Goal: Task Accomplishment & Management: Use online tool/utility

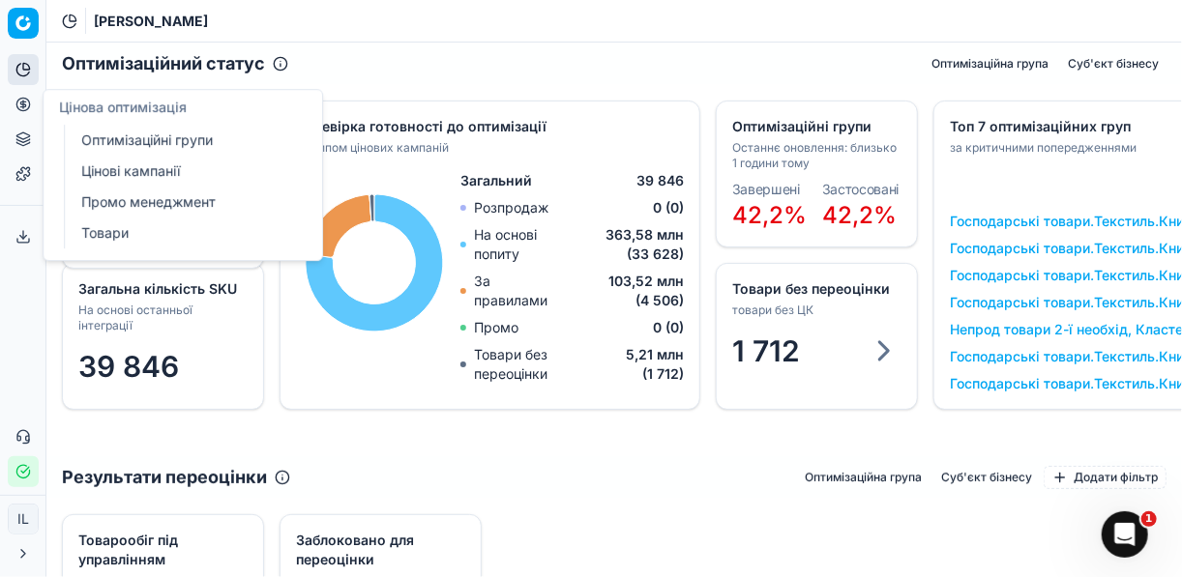
click at [124, 169] on link "Цінові кампанії" at bounding box center [185, 171] width 225 height 27
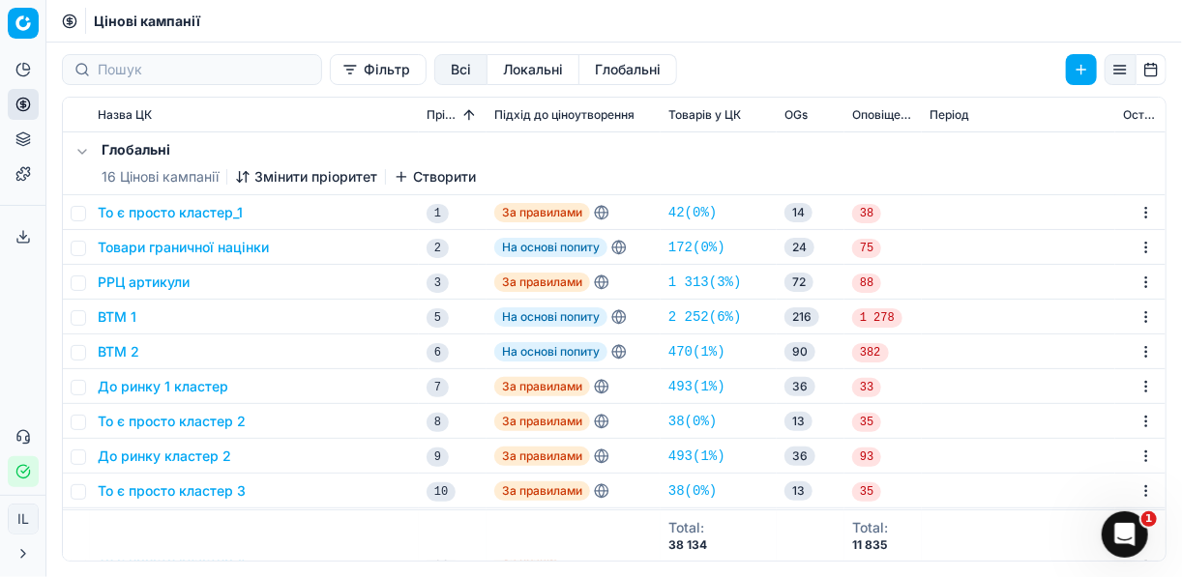
click at [330, 69] on button "Фільтр" at bounding box center [378, 69] width 97 height 31
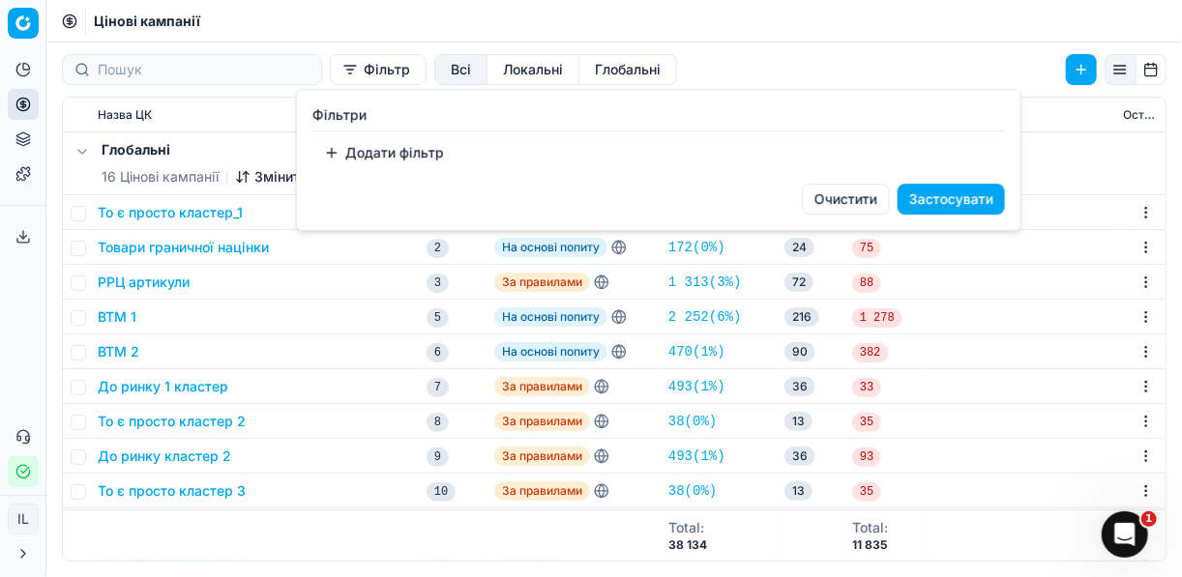
click at [335, 149] on button "Додати фільтр" at bounding box center [383, 152] width 143 height 31
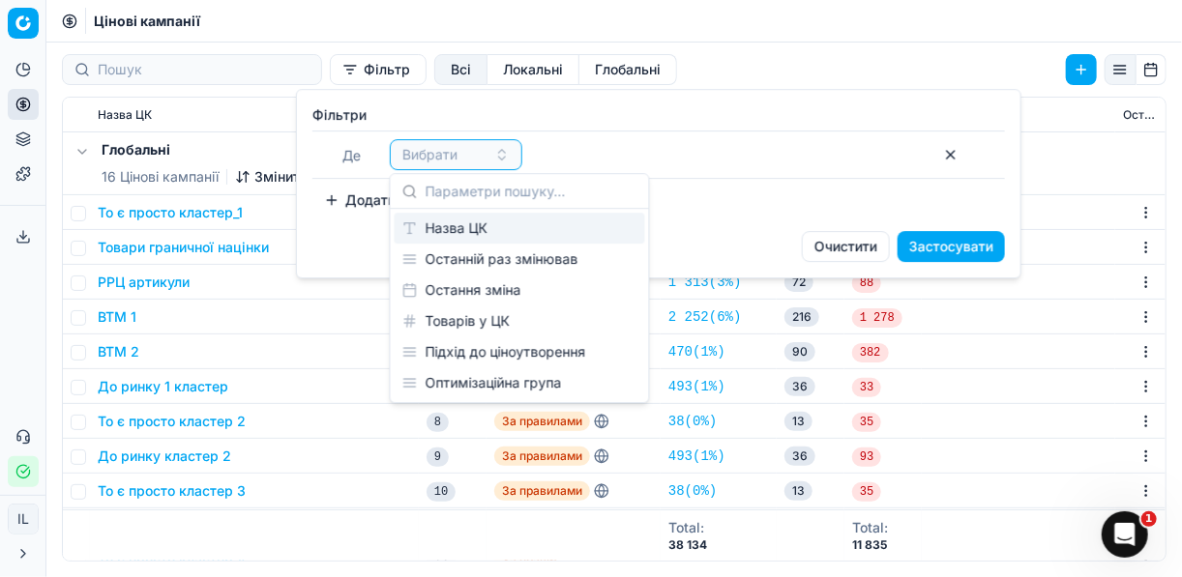
click at [461, 224] on div "Назва ЦК" at bounding box center [520, 228] width 250 height 31
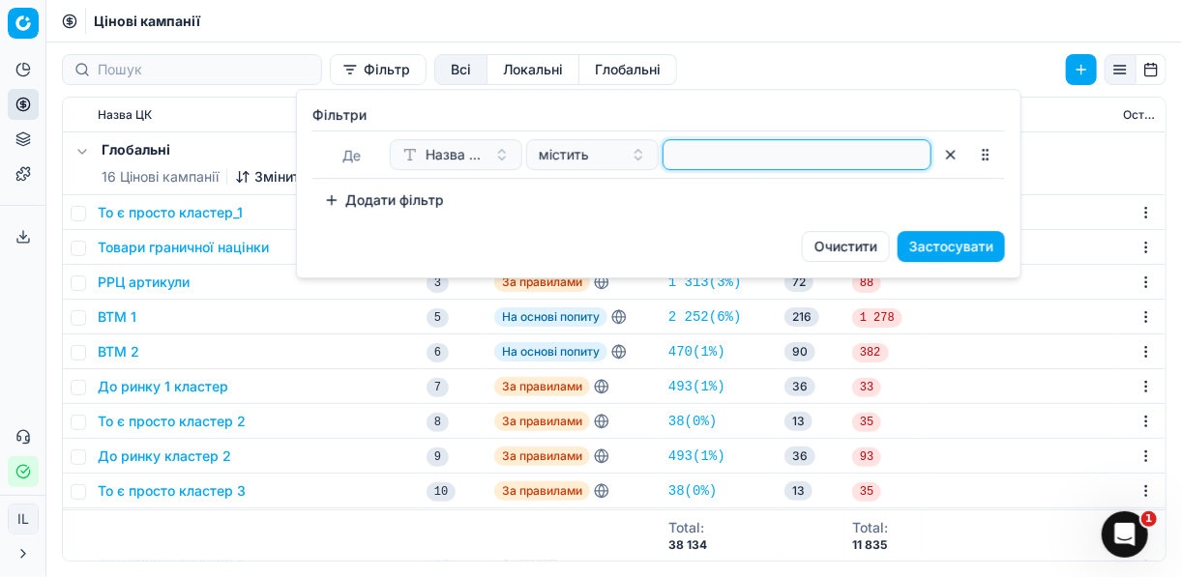
click at [675, 146] on input at bounding box center [796, 154] width 251 height 29
type input "r"
type input "косм"
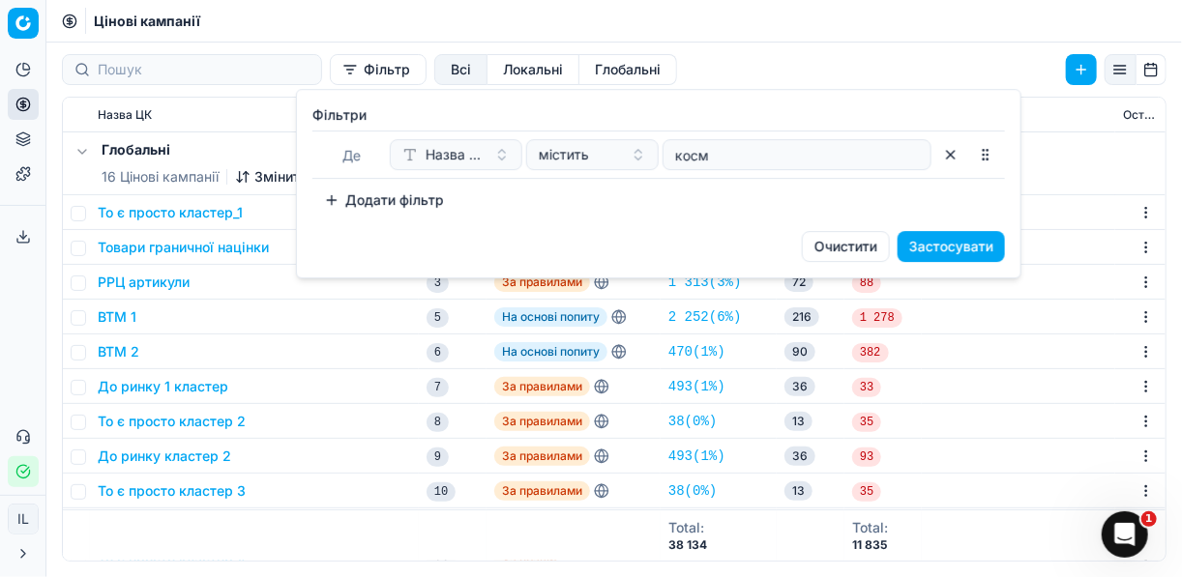
click at [949, 241] on button "Застосувати" at bounding box center [950, 246] width 107 height 31
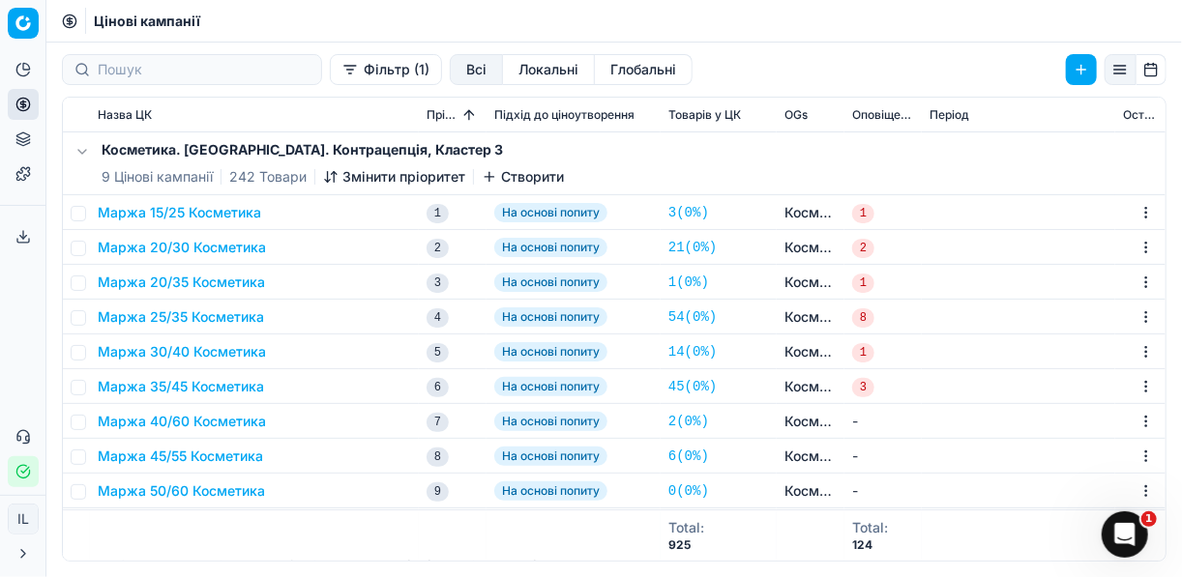
click at [177, 212] on button "Маржа 15/25 Косметика" at bounding box center [179, 212] width 163 height 19
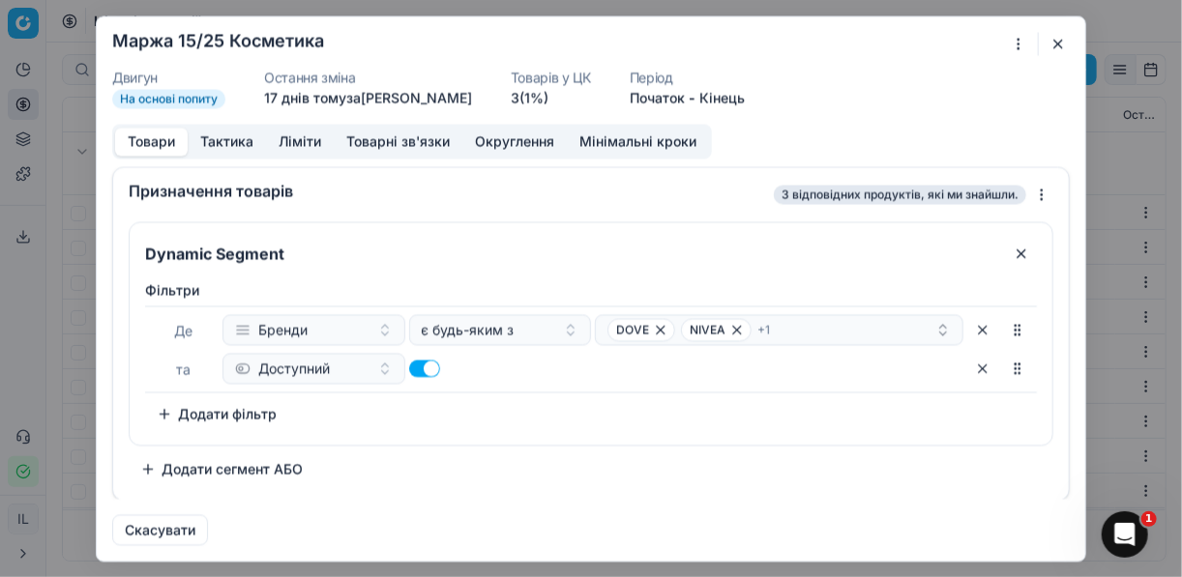
click at [493, 134] on button "Округлення" at bounding box center [514, 142] width 104 height 28
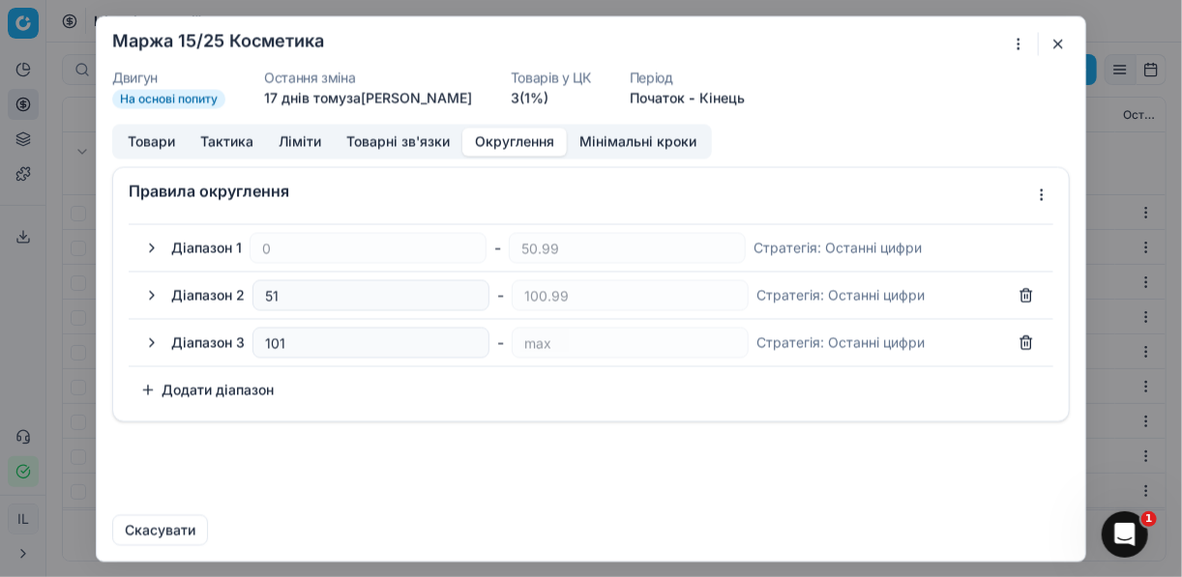
click at [153, 244] on button "button" at bounding box center [151, 247] width 23 height 23
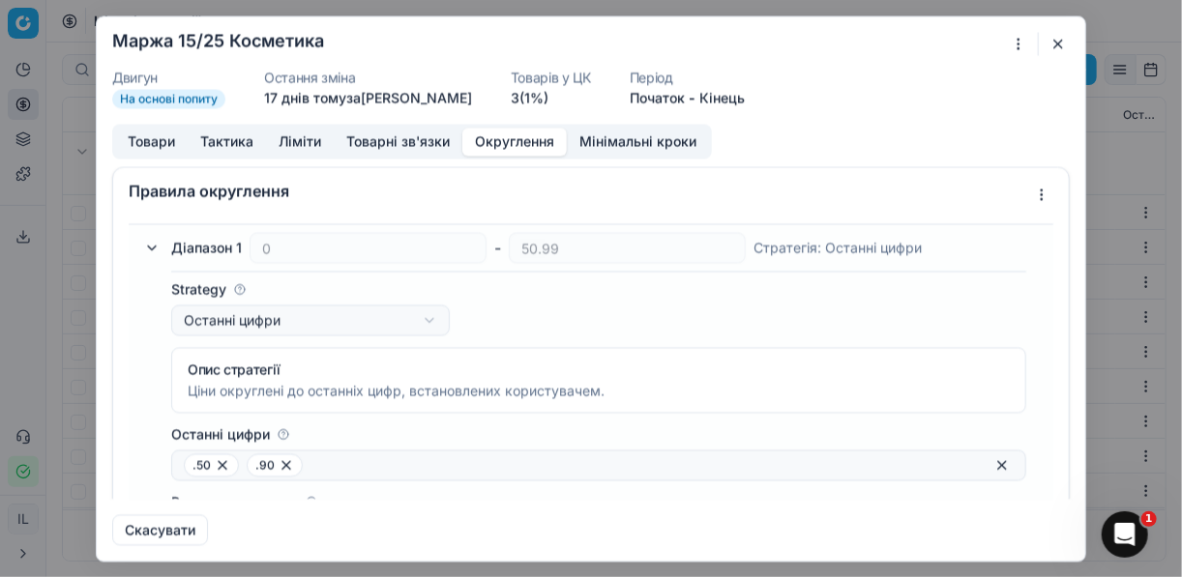
click at [153, 244] on button "button" at bounding box center [151, 247] width 23 height 23
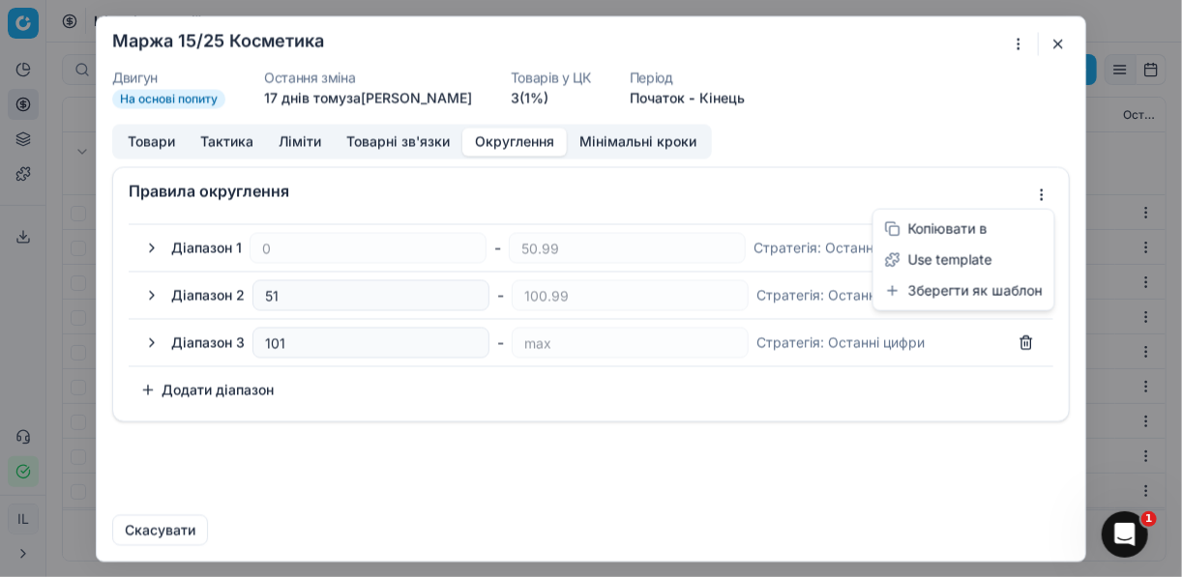
click at [1041, 193] on div "Ми зберігаємо налаштування ЦК. Будь ласка, зачекайте, це може зайняти декілька …" at bounding box center [591, 288] width 1182 height 577
click at [955, 232] on div "Копіювати в" at bounding box center [963, 229] width 173 height 31
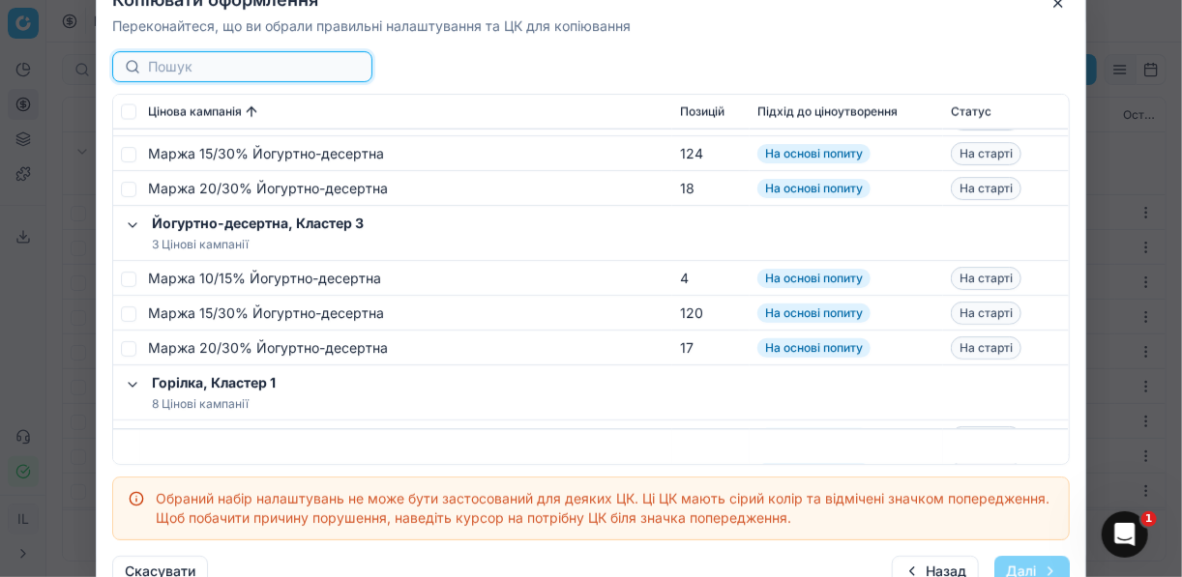
scroll to position [1470, 0]
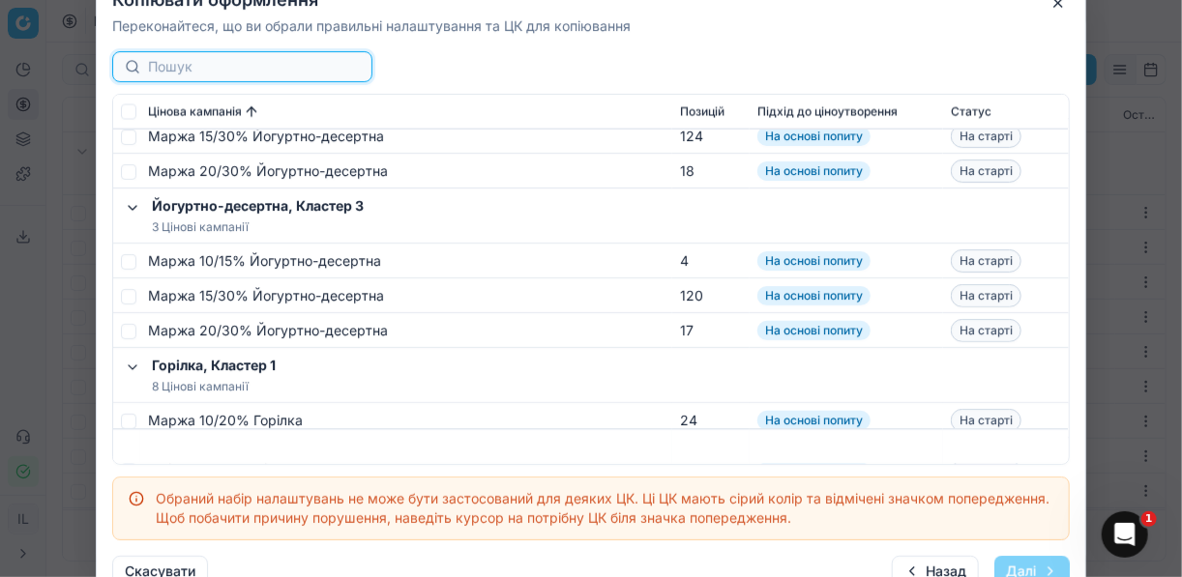
click at [152, 68] on input at bounding box center [254, 66] width 212 height 19
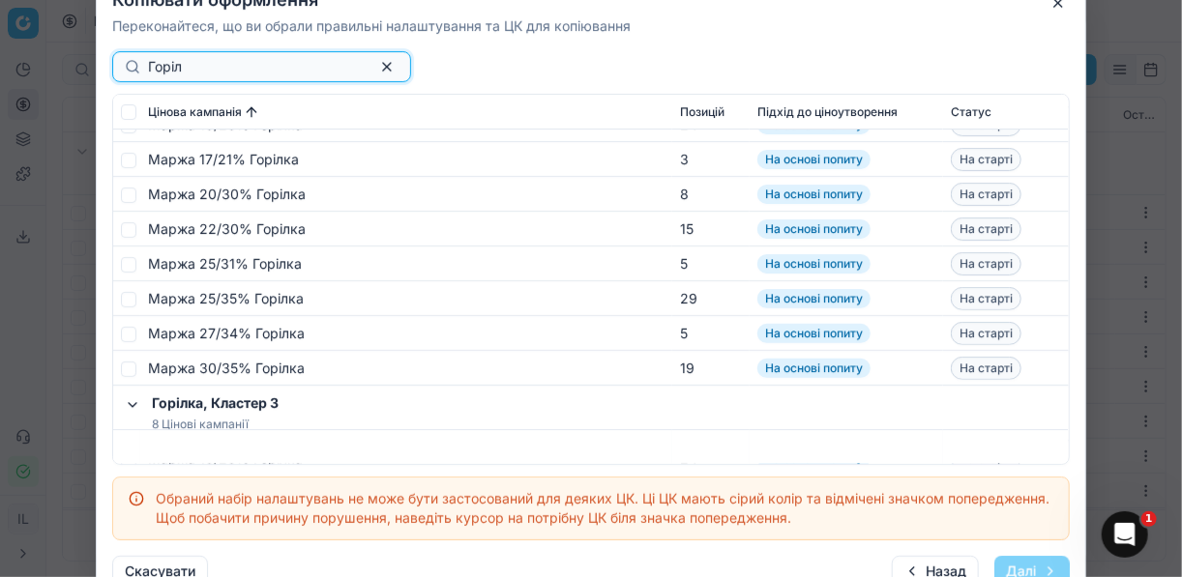
scroll to position [0, 0]
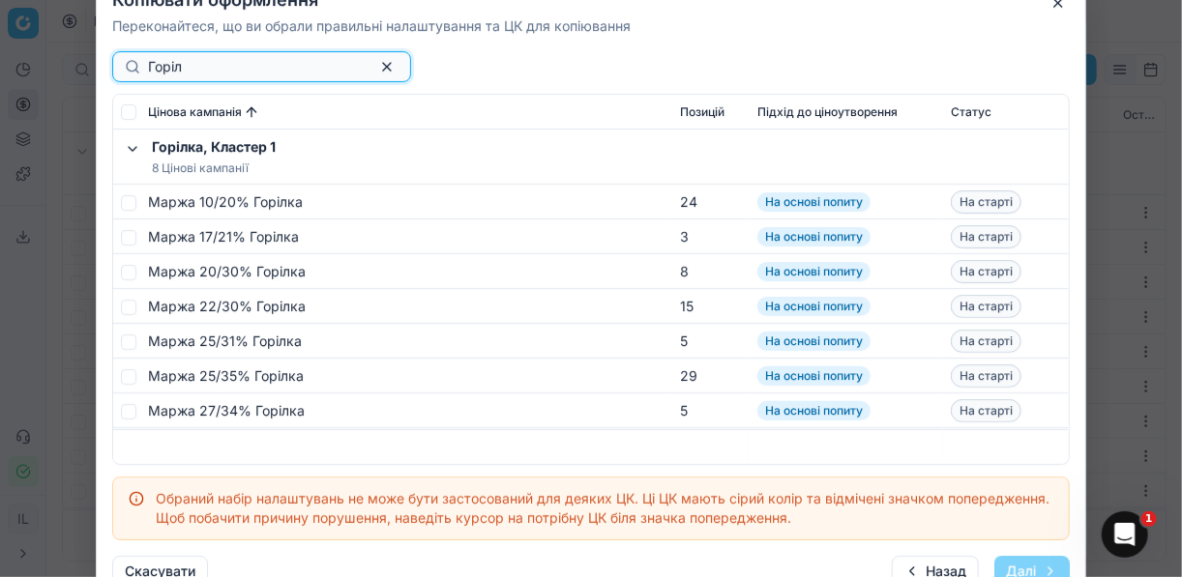
type input "Горіл"
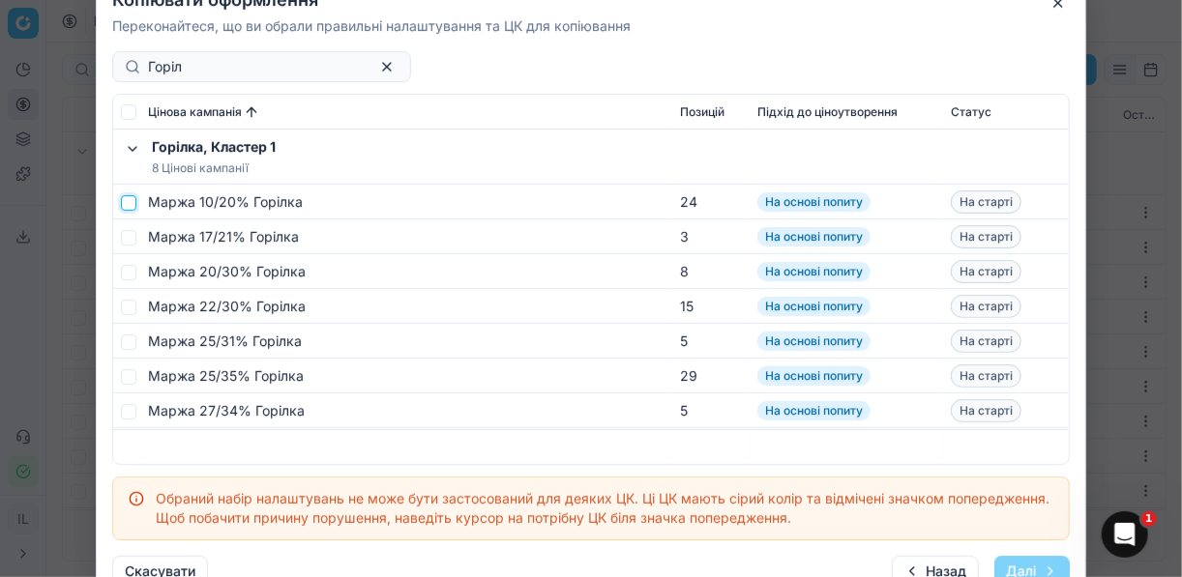
click at [129, 200] on input "checkbox" at bounding box center [128, 201] width 15 height 15
checkbox input "true"
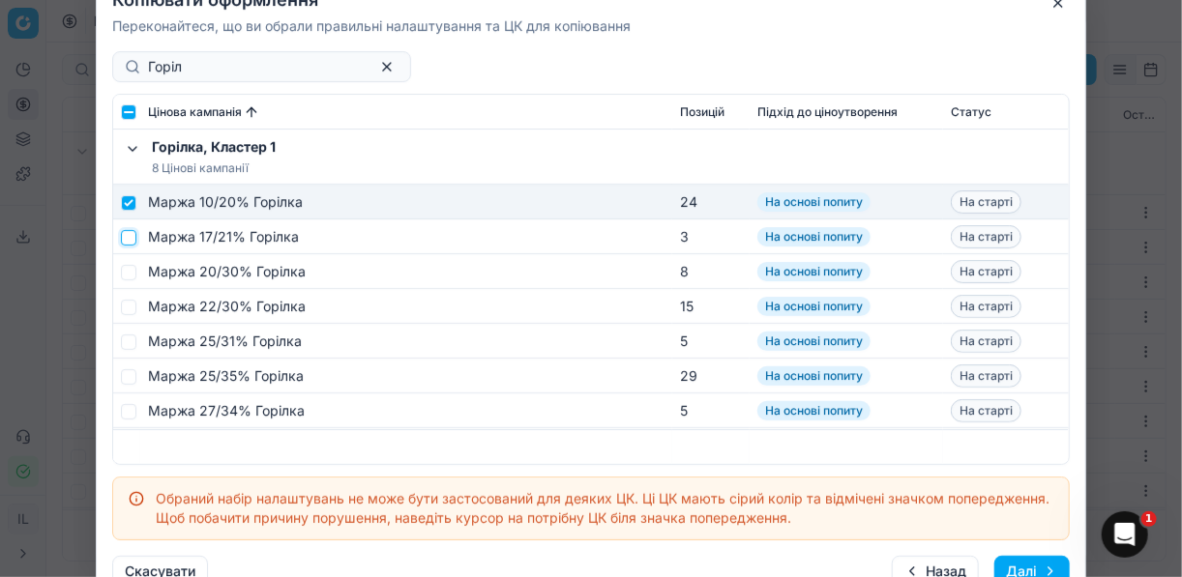
click at [125, 231] on input "checkbox" at bounding box center [128, 236] width 15 height 15
checkbox input "true"
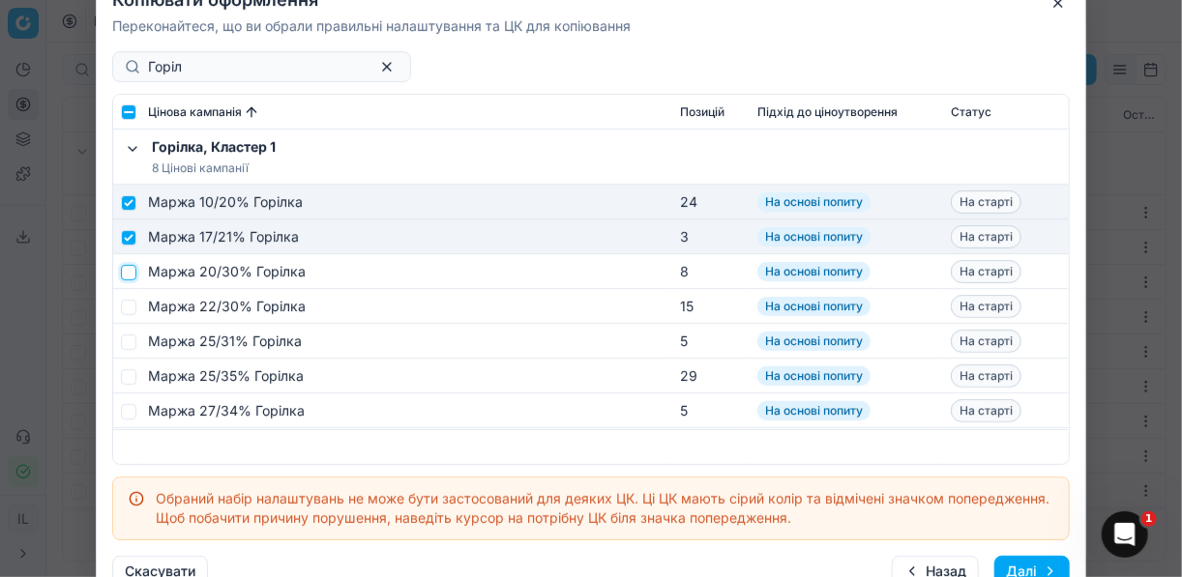
click at [125, 273] on input "checkbox" at bounding box center [128, 271] width 15 height 15
checkbox input "true"
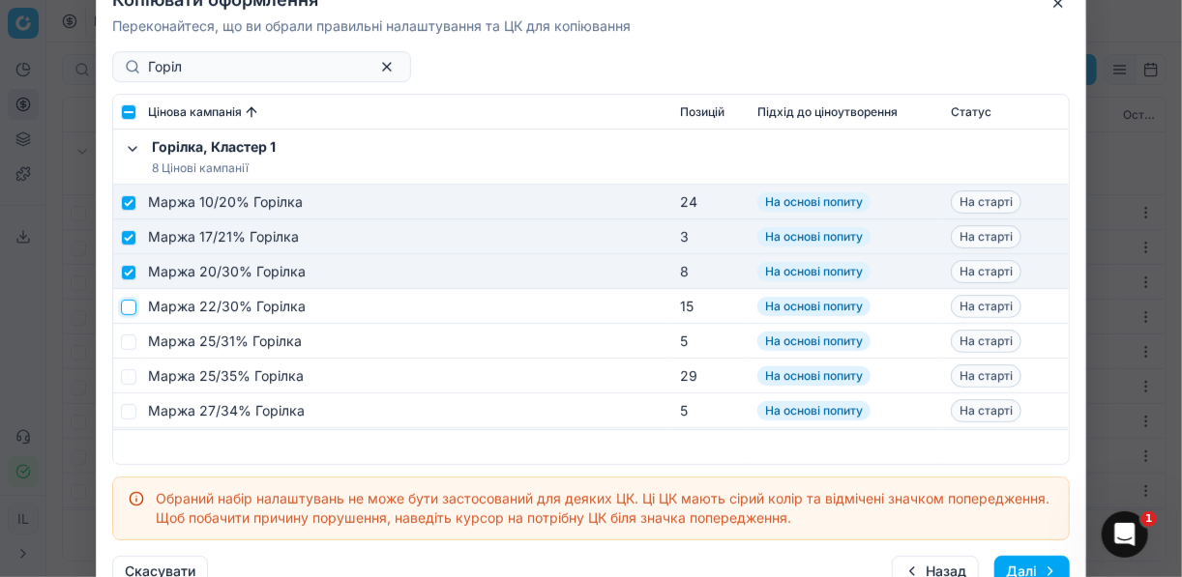
click at [127, 307] on input "checkbox" at bounding box center [128, 306] width 15 height 15
checkbox input "true"
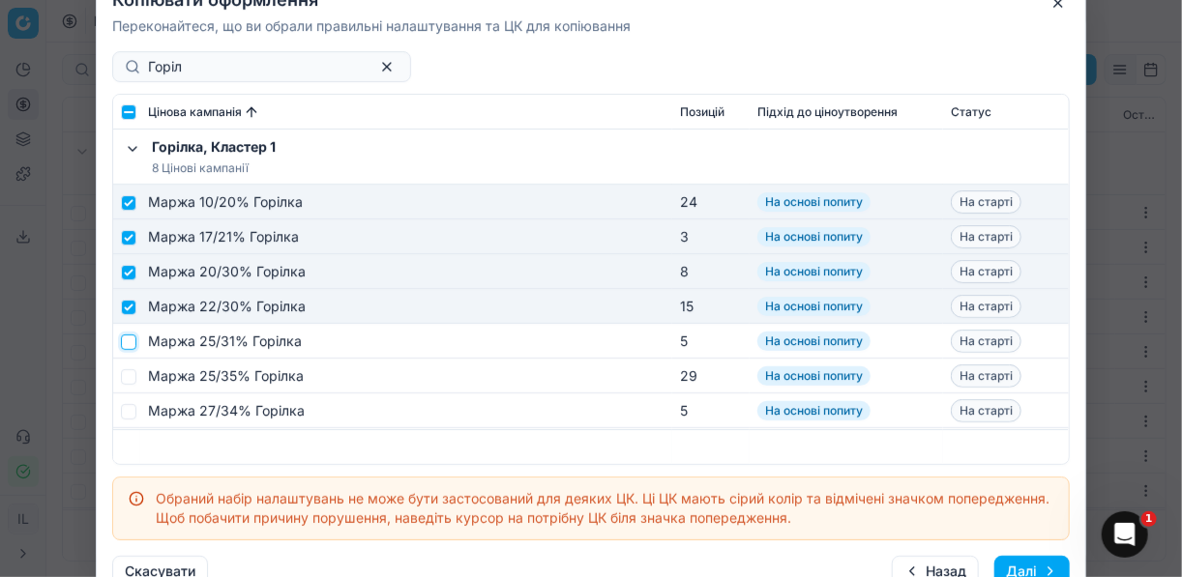
click at [126, 341] on input "checkbox" at bounding box center [128, 341] width 15 height 15
checkbox input "true"
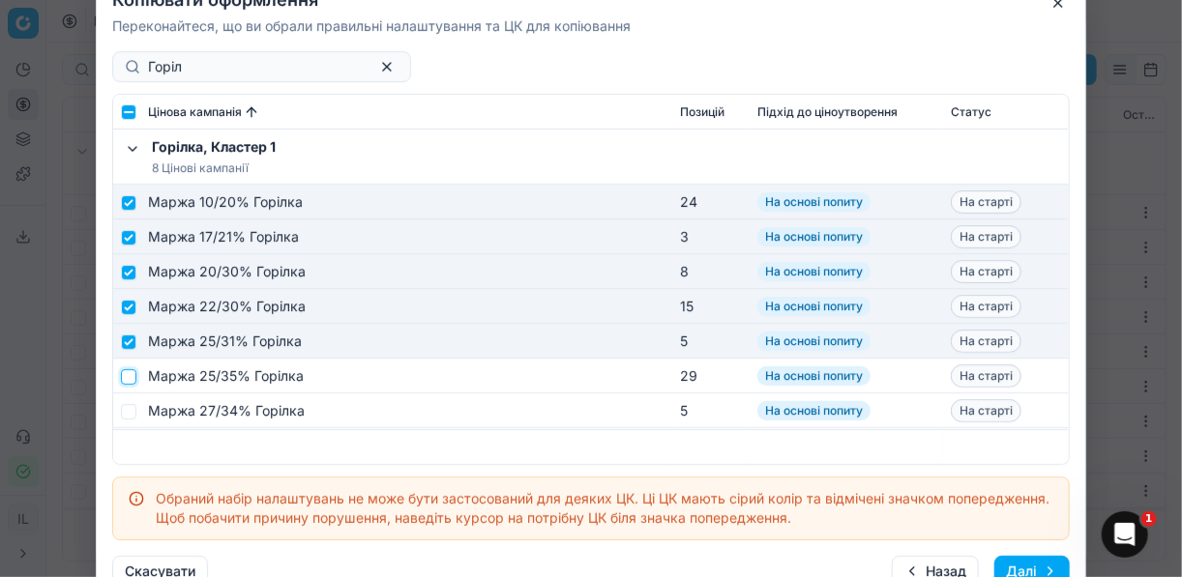
click at [129, 375] on input "checkbox" at bounding box center [128, 375] width 15 height 15
checkbox input "true"
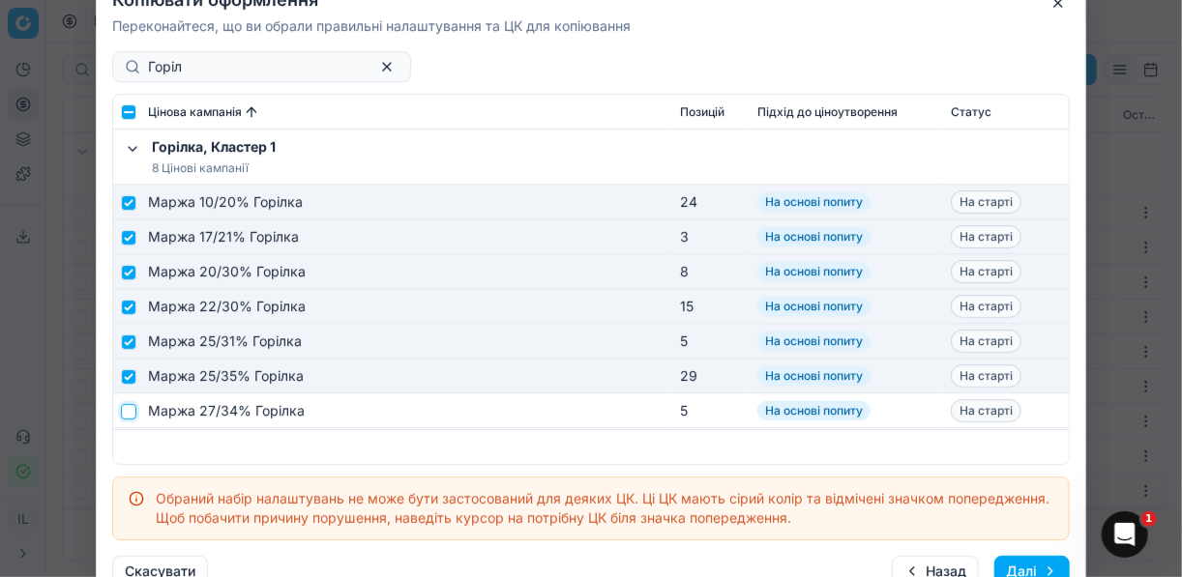
click at [132, 412] on input "checkbox" at bounding box center [128, 410] width 15 height 15
checkbox input "true"
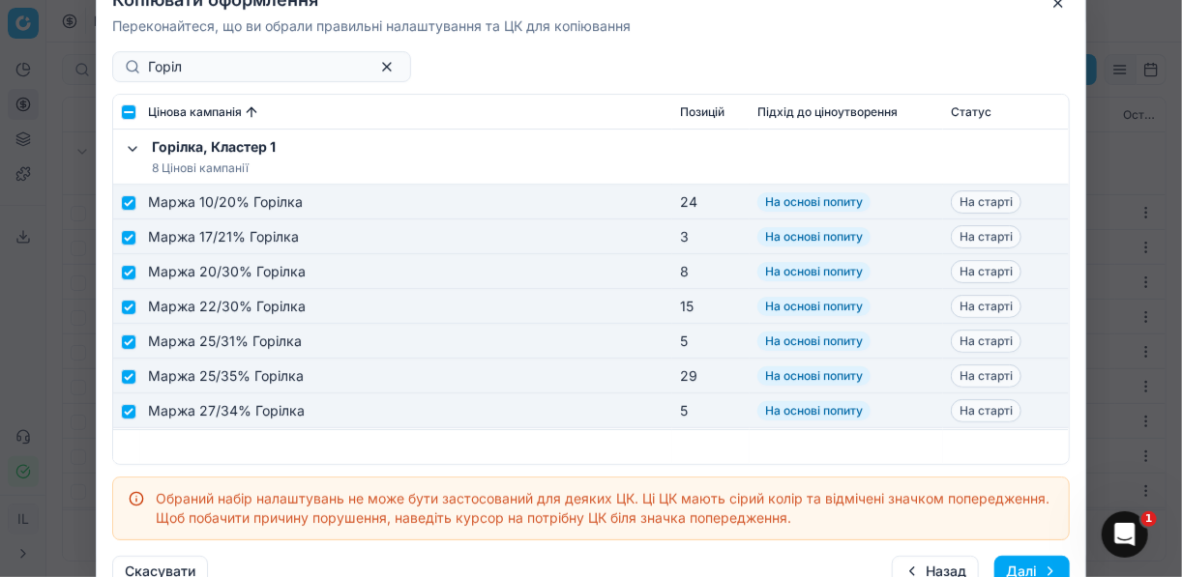
click at [1033, 565] on button "Далі" at bounding box center [1031, 571] width 75 height 31
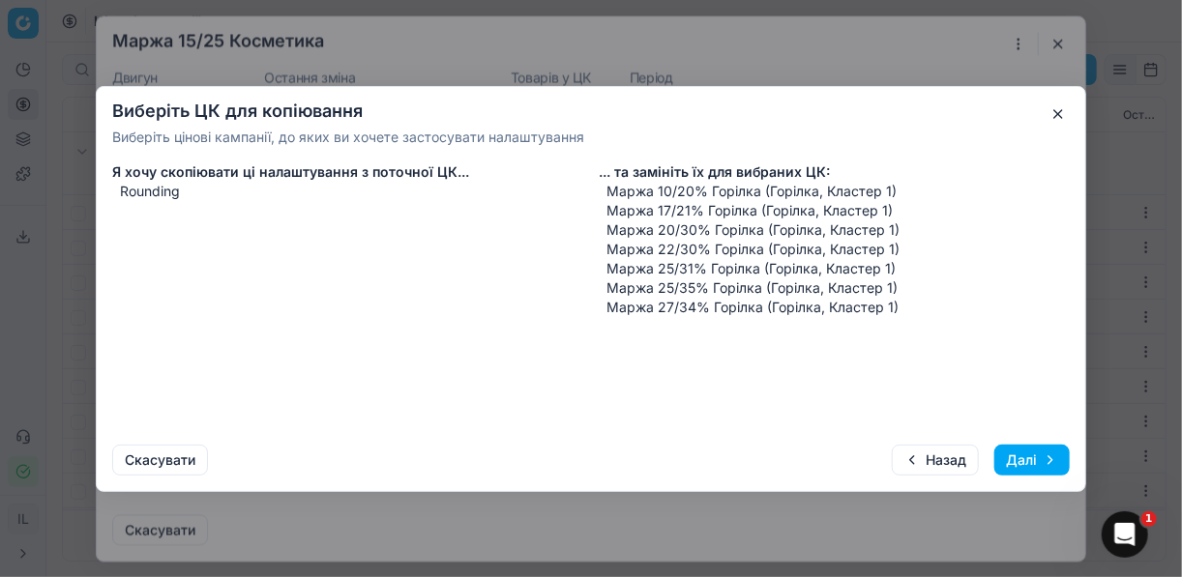
click at [1032, 463] on button "Далі" at bounding box center [1031, 460] width 75 height 31
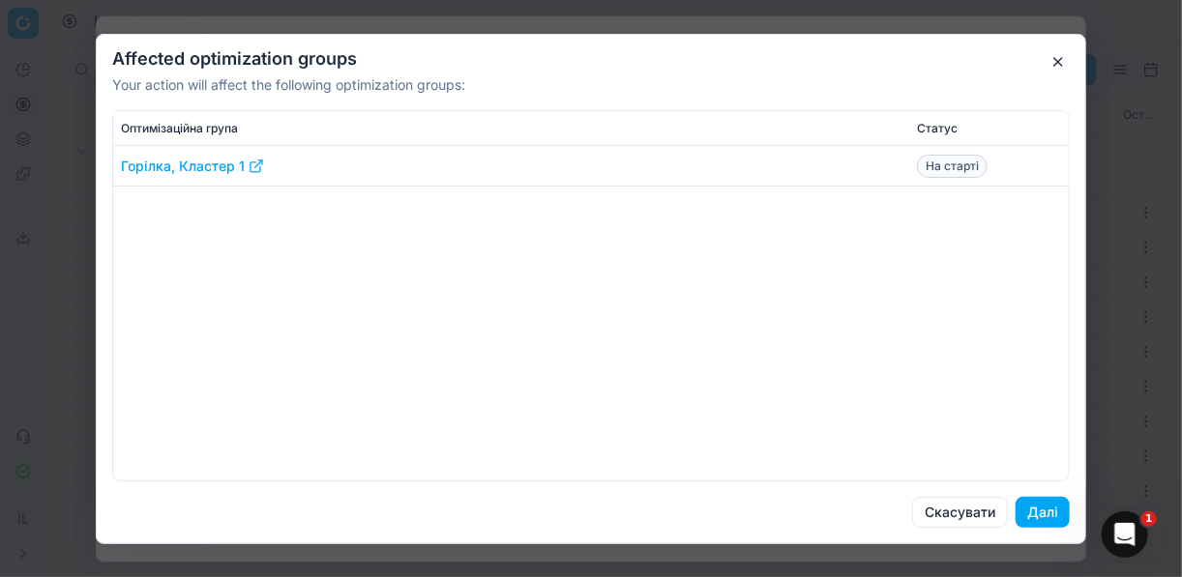
click at [1044, 519] on button "Далі" at bounding box center [1042, 512] width 54 height 31
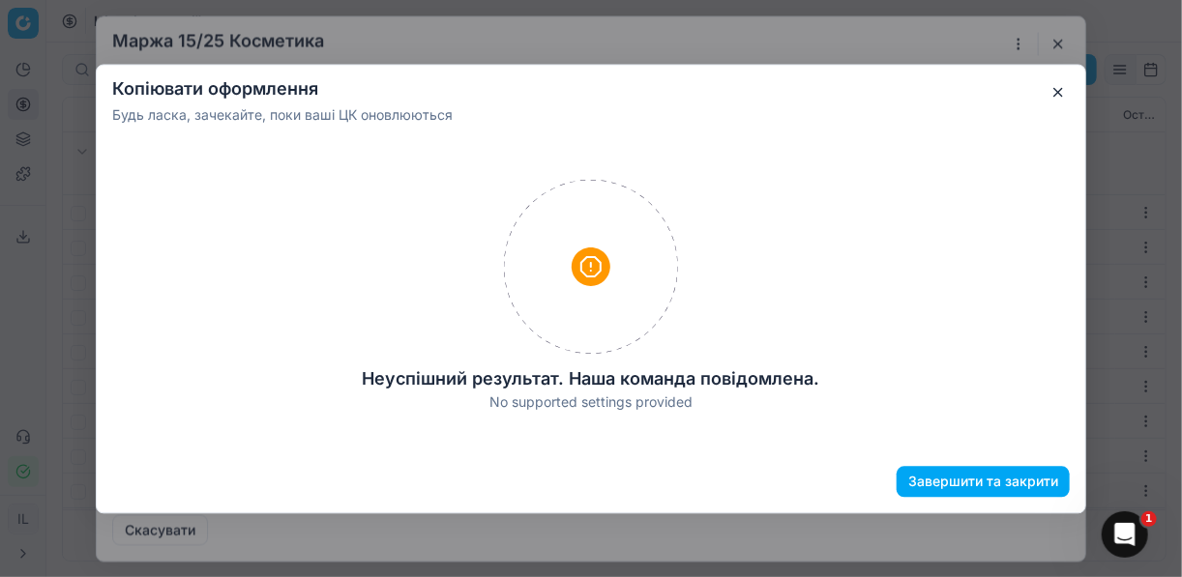
click at [1004, 481] on button "Завершити та закрити" at bounding box center [982, 481] width 173 height 31
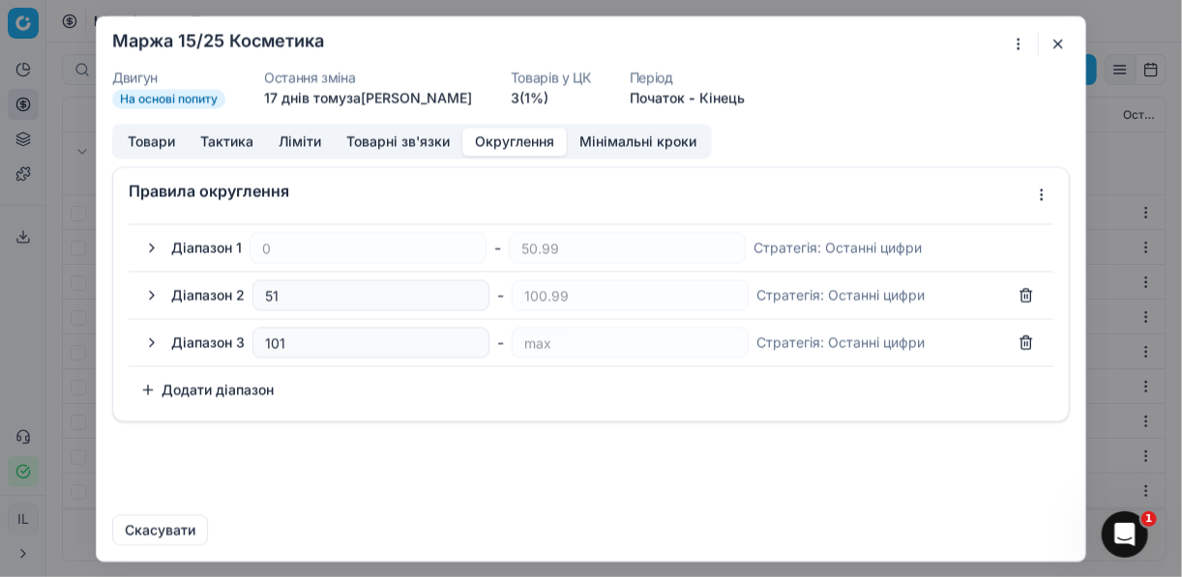
click at [149, 294] on button "button" at bounding box center [151, 294] width 23 height 23
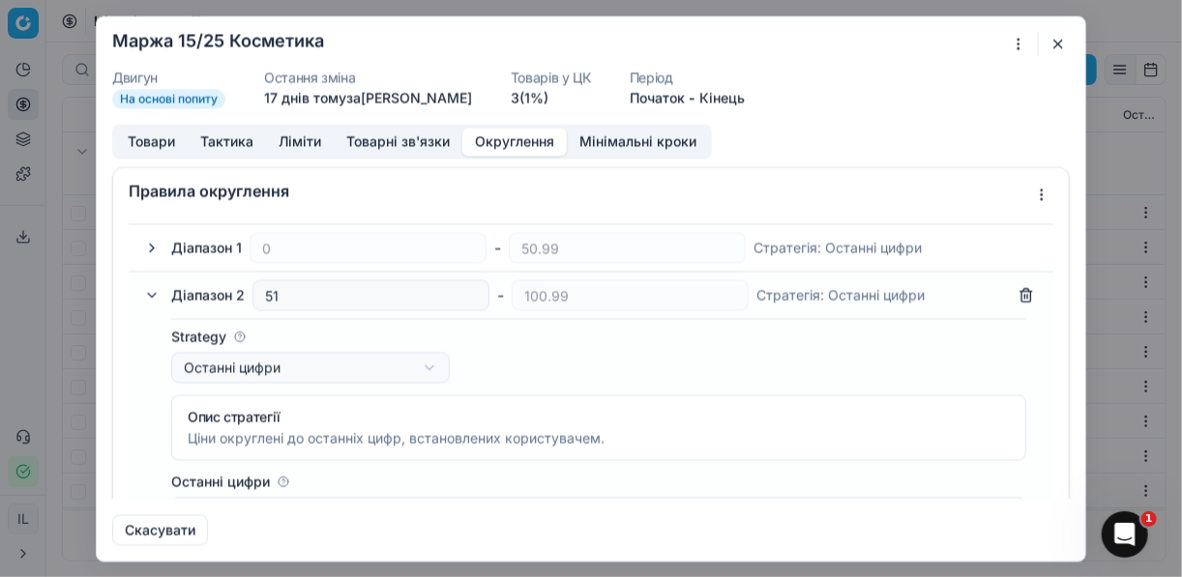
click at [149, 294] on button "button" at bounding box center [151, 294] width 23 height 23
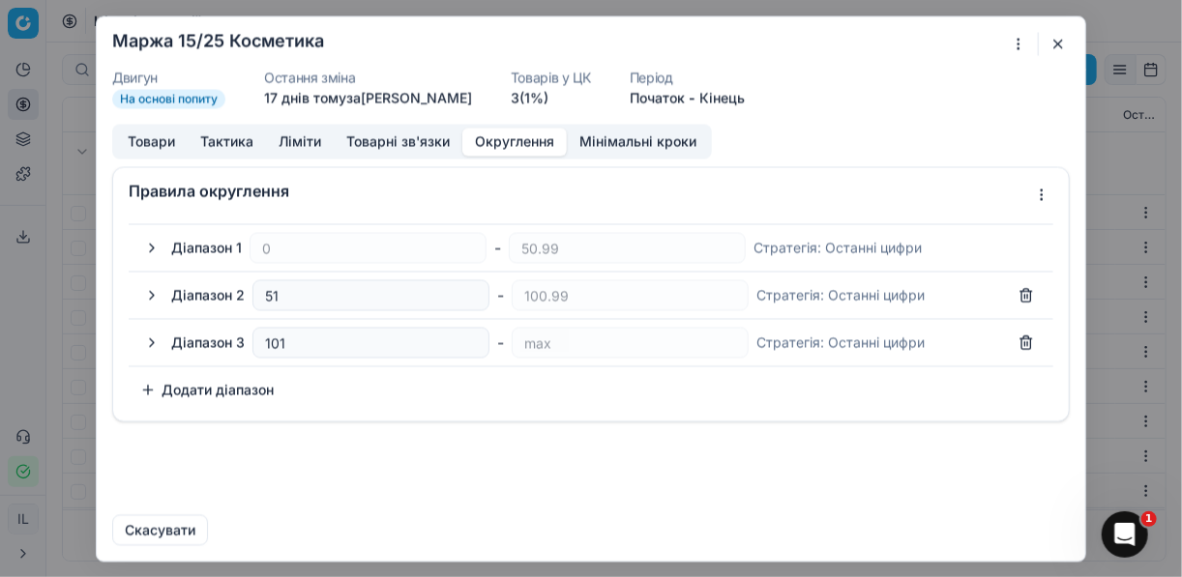
click at [155, 340] on button "button" at bounding box center [151, 342] width 23 height 23
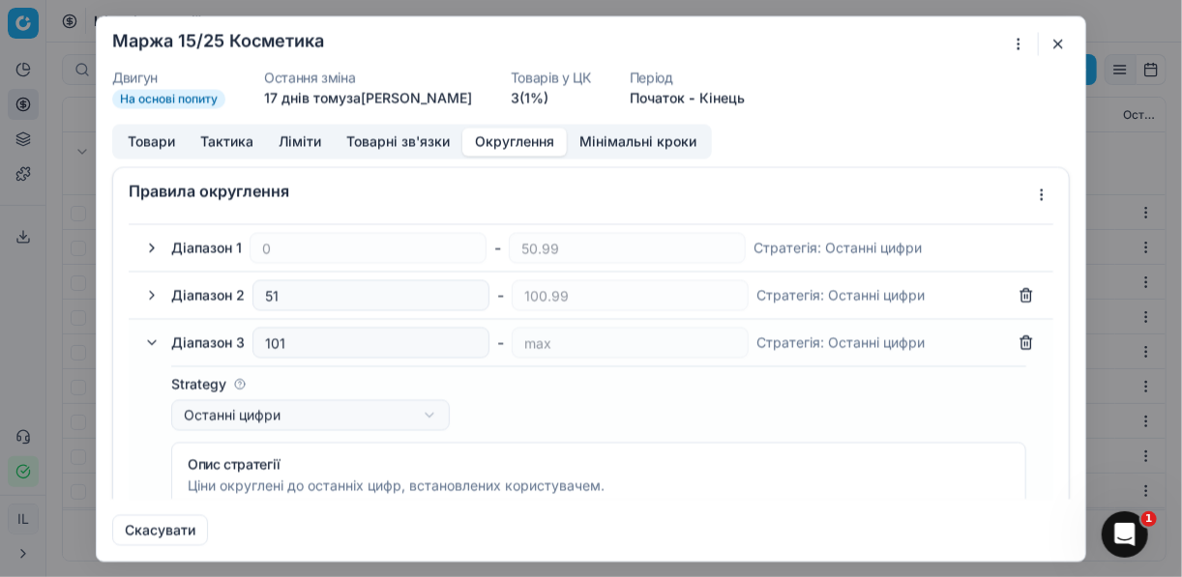
click at [156, 341] on button "button" at bounding box center [151, 342] width 23 height 23
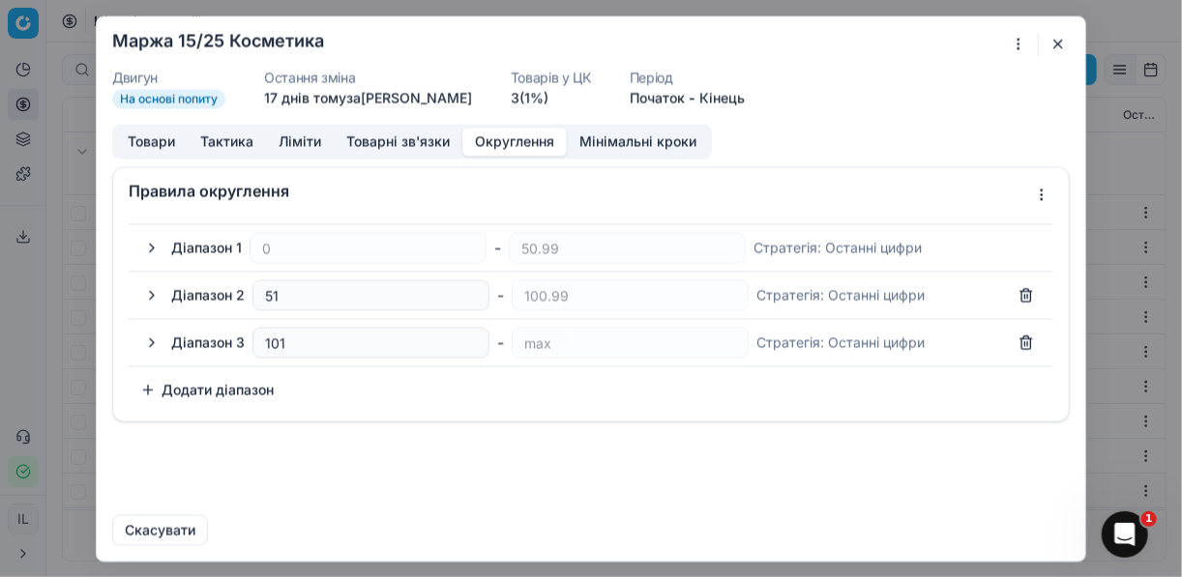
drag, startPoint x: 1057, startPoint y: 45, endPoint x: 1034, endPoint y: 40, distance: 23.9
click at [1047, 41] on button "button" at bounding box center [1057, 43] width 23 height 23
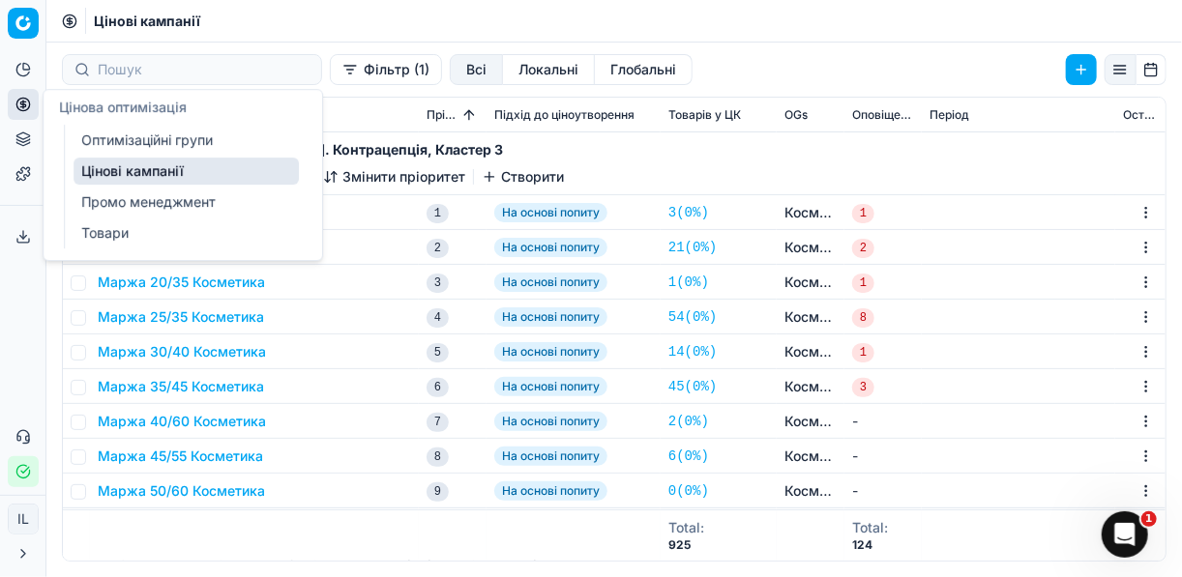
click at [31, 108] on button "Цінова оптимізація" at bounding box center [23, 104] width 31 height 31
click at [132, 171] on link "Цінові кампанії" at bounding box center [185, 171] width 225 height 27
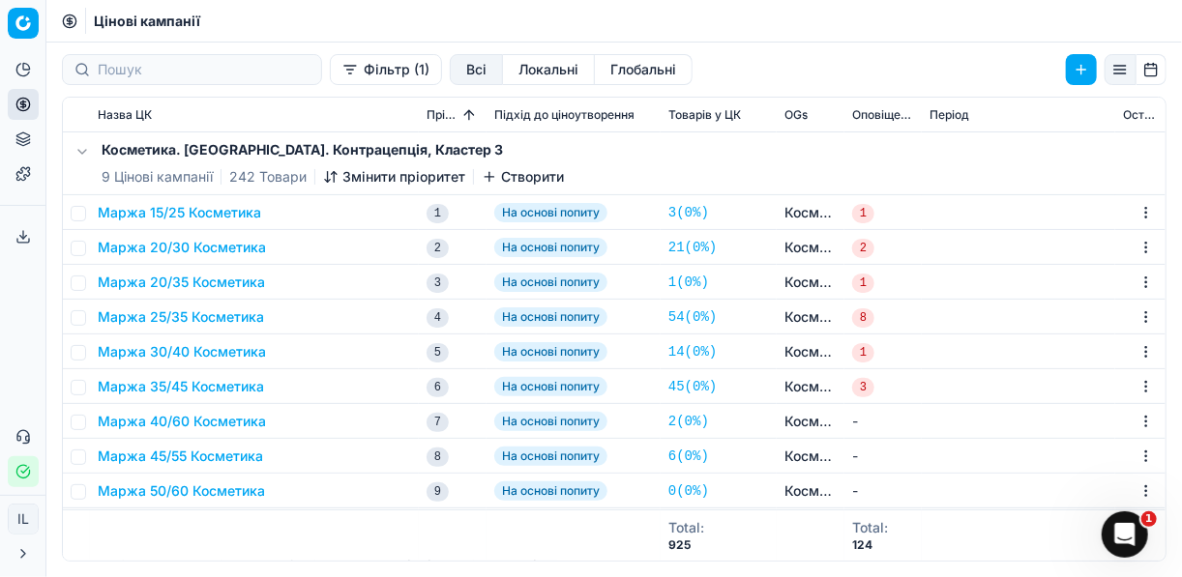
click at [330, 76] on button "Фільтр (1)" at bounding box center [386, 69] width 112 height 31
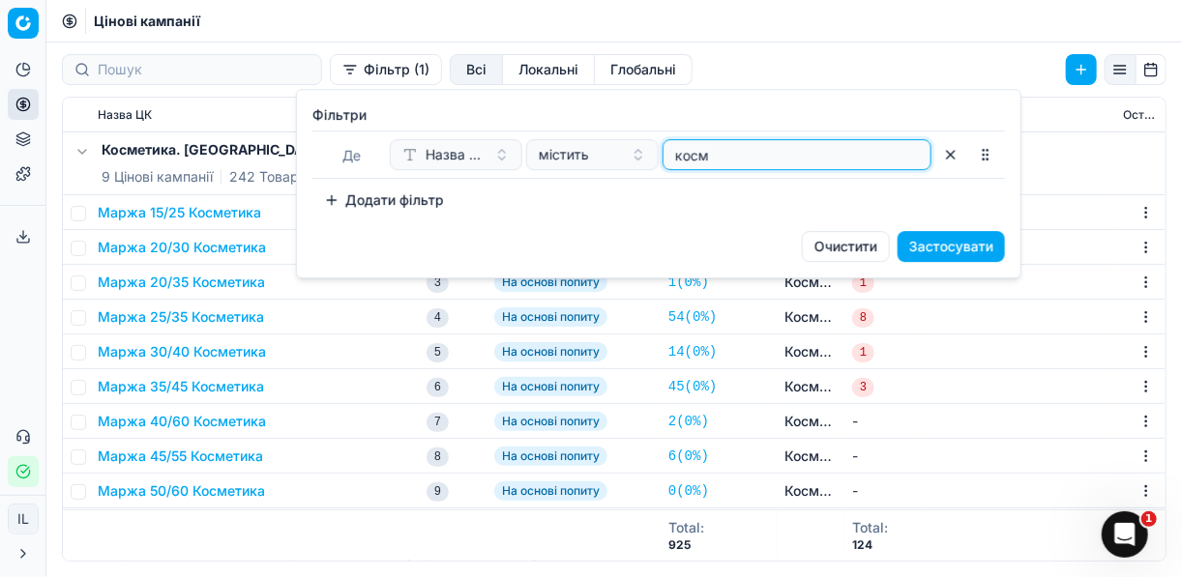
drag, startPoint x: 758, startPoint y: 161, endPoint x: 615, endPoint y: 146, distance: 144.0
click at [615, 146] on div "Назва ЦК містить косм" at bounding box center [661, 154] width 542 height 31
type input "горіл"
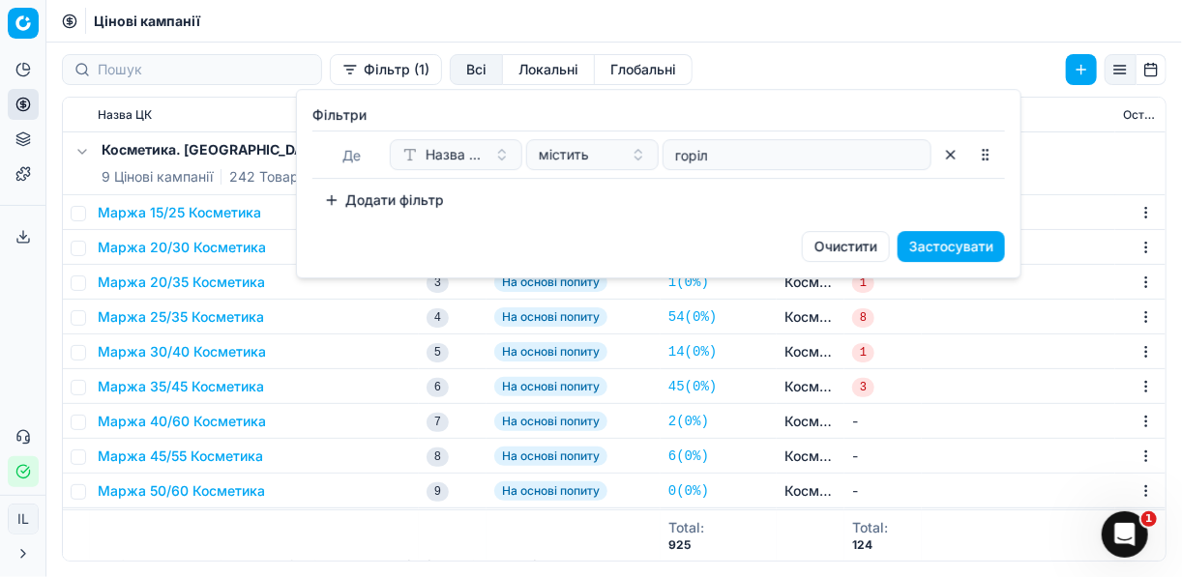
click at [926, 243] on button "Застосувати" at bounding box center [950, 246] width 107 height 31
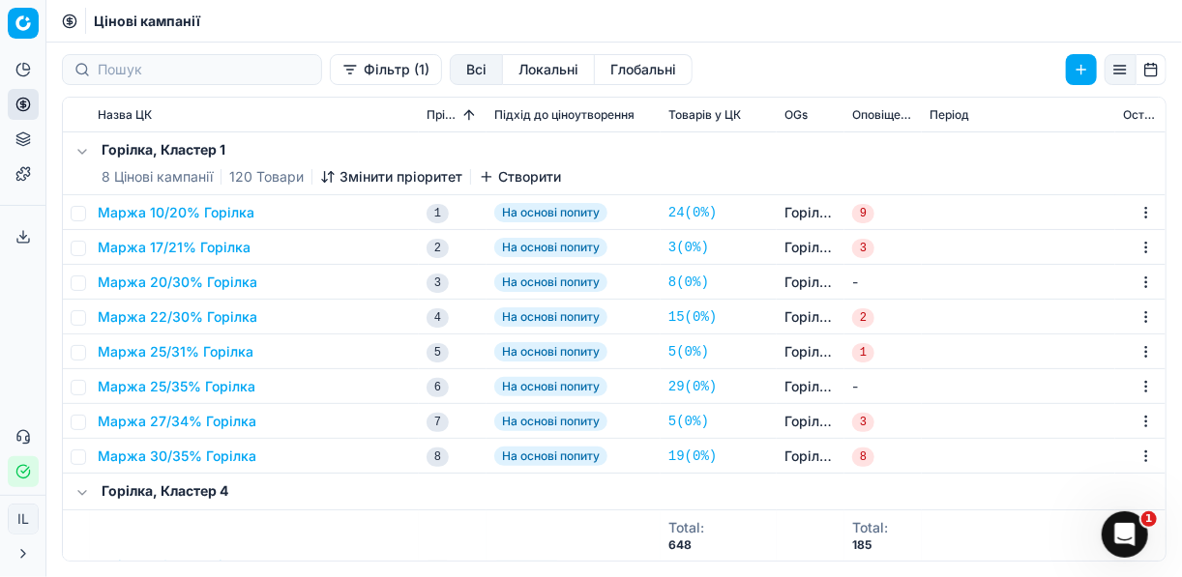
click at [187, 210] on button "Маржа 10/20% Горілка" at bounding box center [176, 212] width 157 height 19
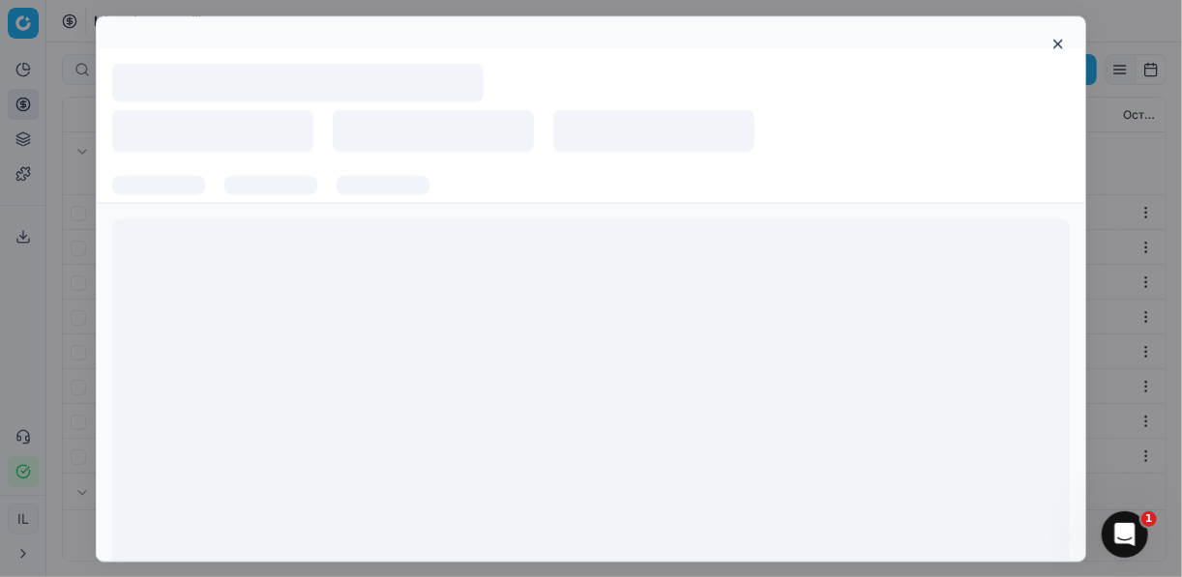
click at [187, 210] on div at bounding box center [591, 404] width 988 height 402
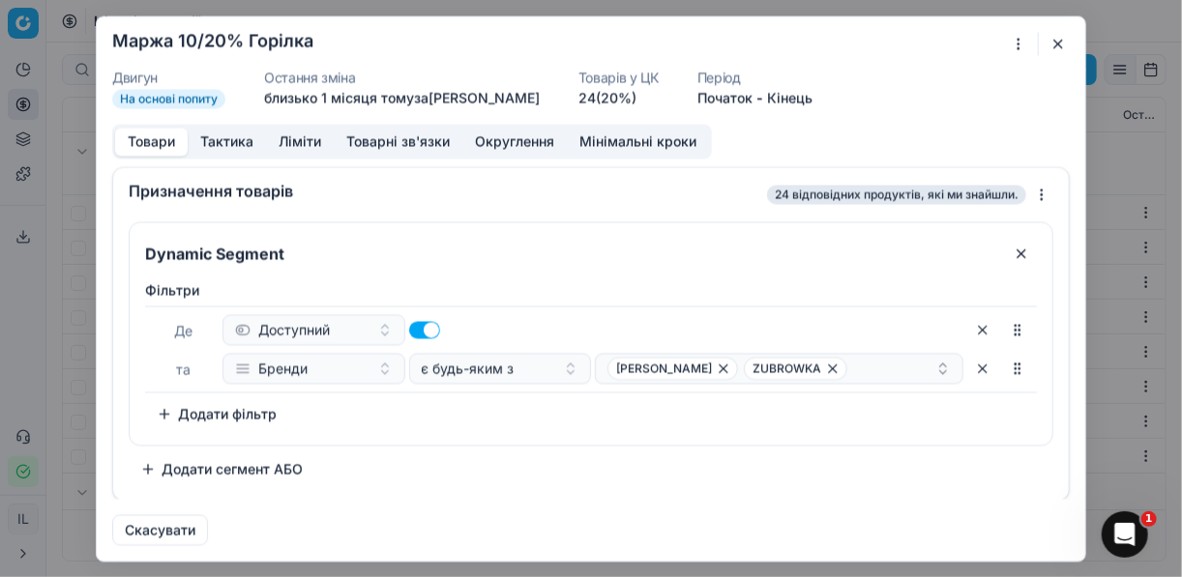
click at [490, 138] on button "Округлення" at bounding box center [514, 142] width 104 height 28
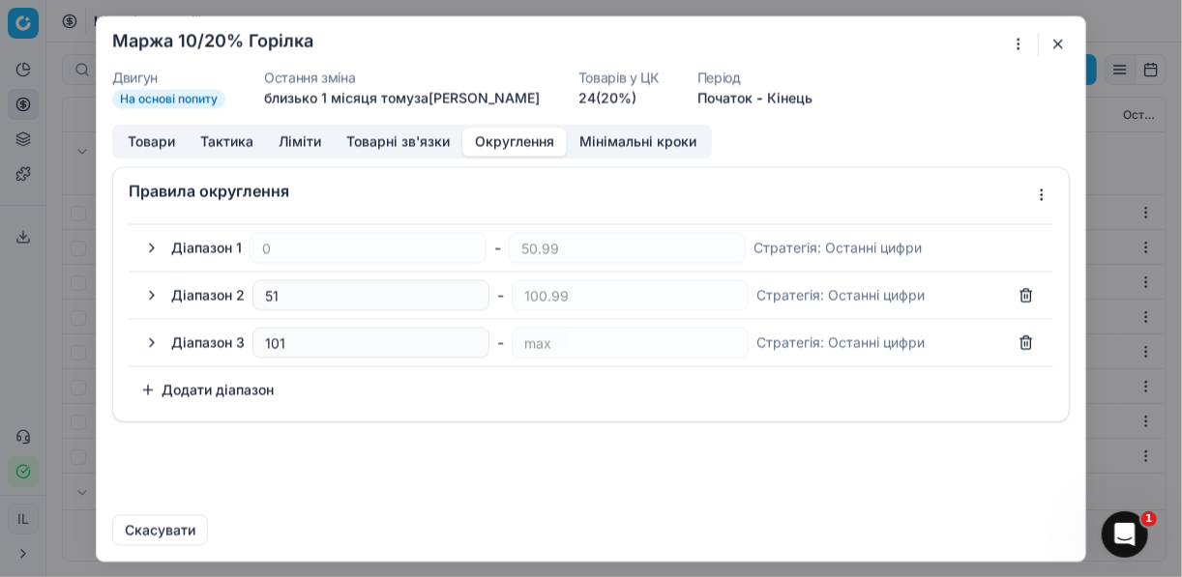
click at [153, 246] on button "button" at bounding box center [151, 247] width 23 height 23
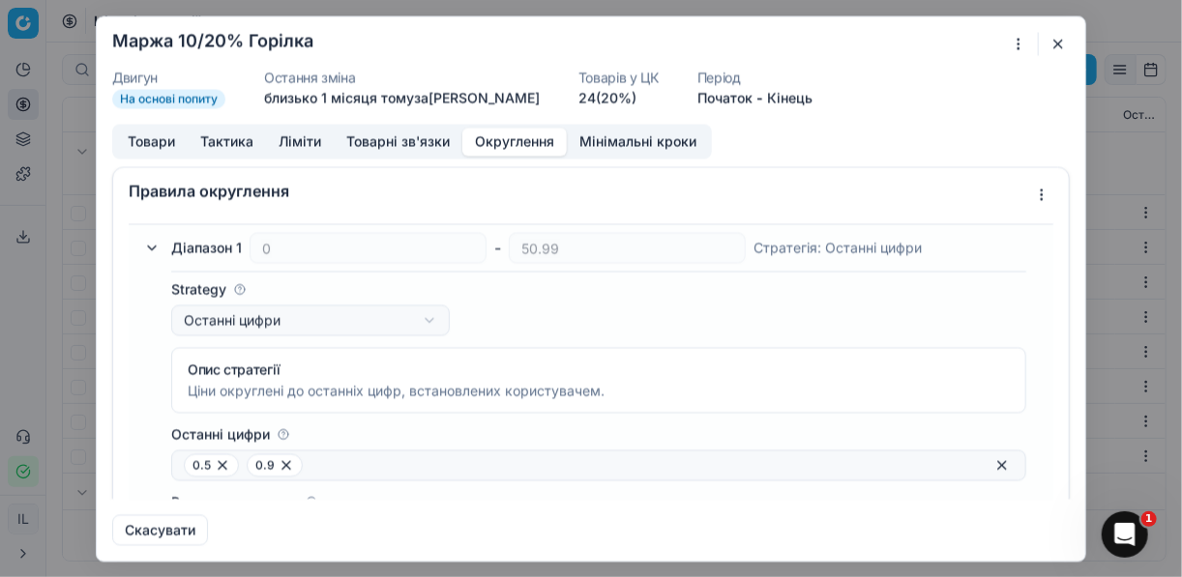
click at [1061, 38] on button "button" at bounding box center [1057, 43] width 23 height 23
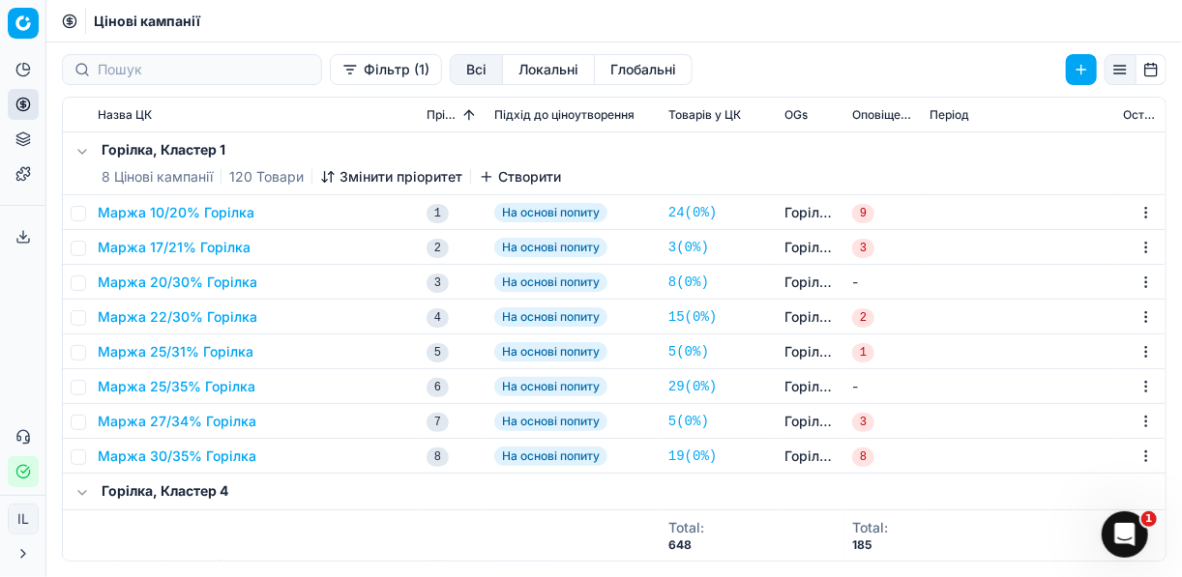
click at [178, 209] on button "Маржа 10/20% Горілка" at bounding box center [176, 212] width 157 height 19
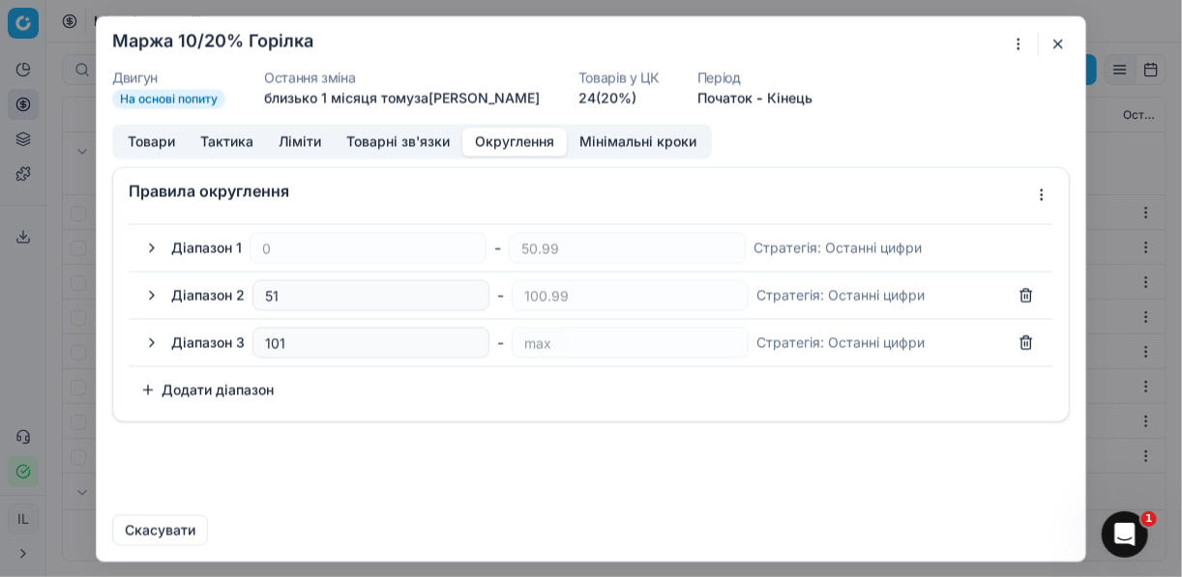
click at [500, 141] on button "Округлення" at bounding box center [514, 142] width 104 height 28
click at [151, 248] on button "button" at bounding box center [151, 247] width 23 height 23
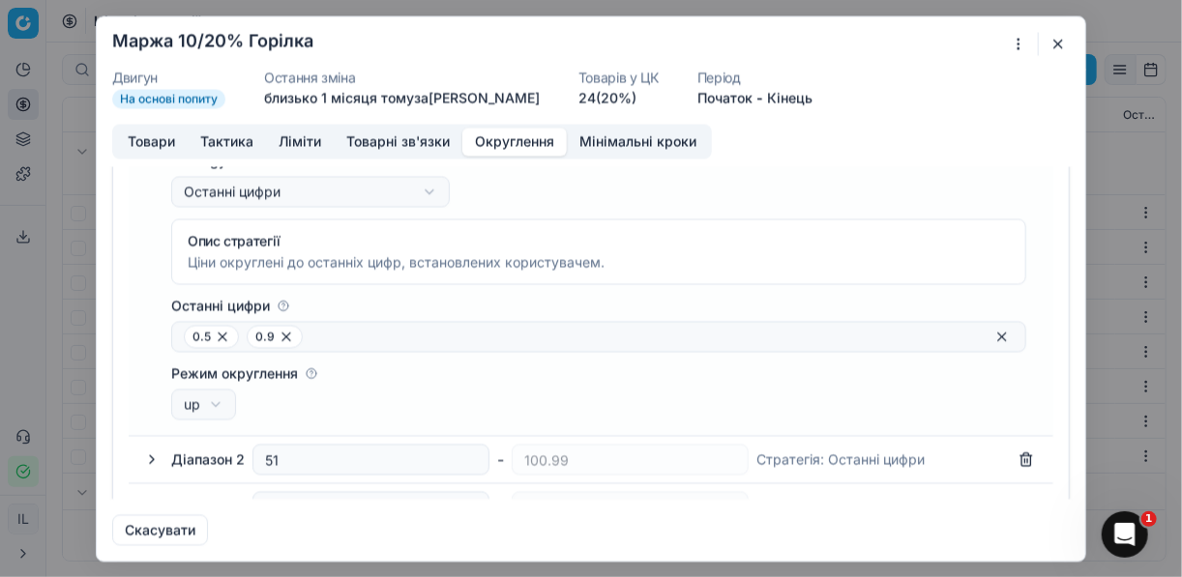
scroll to position [155, 0]
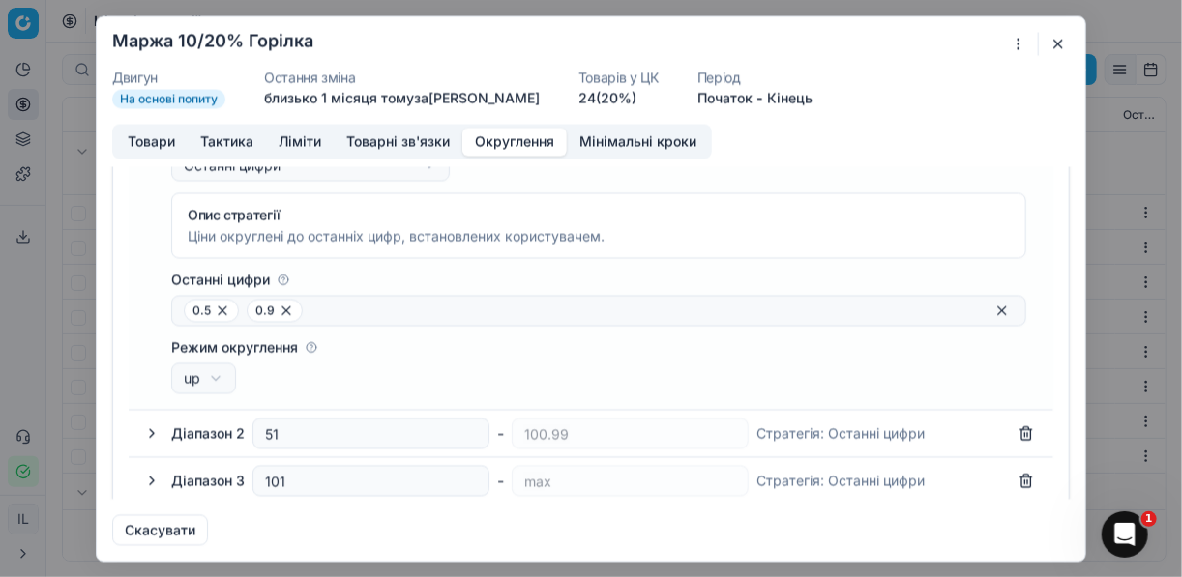
click at [197, 308] on span "0.5" at bounding box center [211, 310] width 55 height 23
click at [220, 309] on icon at bounding box center [223, 311] width 8 height 8
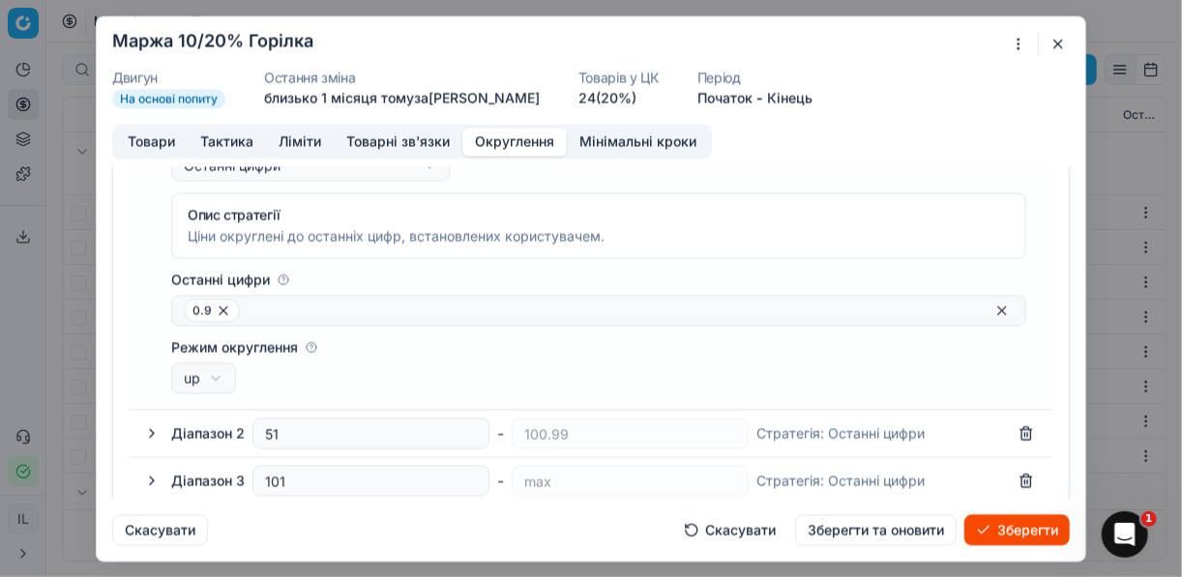
click at [220, 309] on icon at bounding box center [224, 311] width 8 height 8
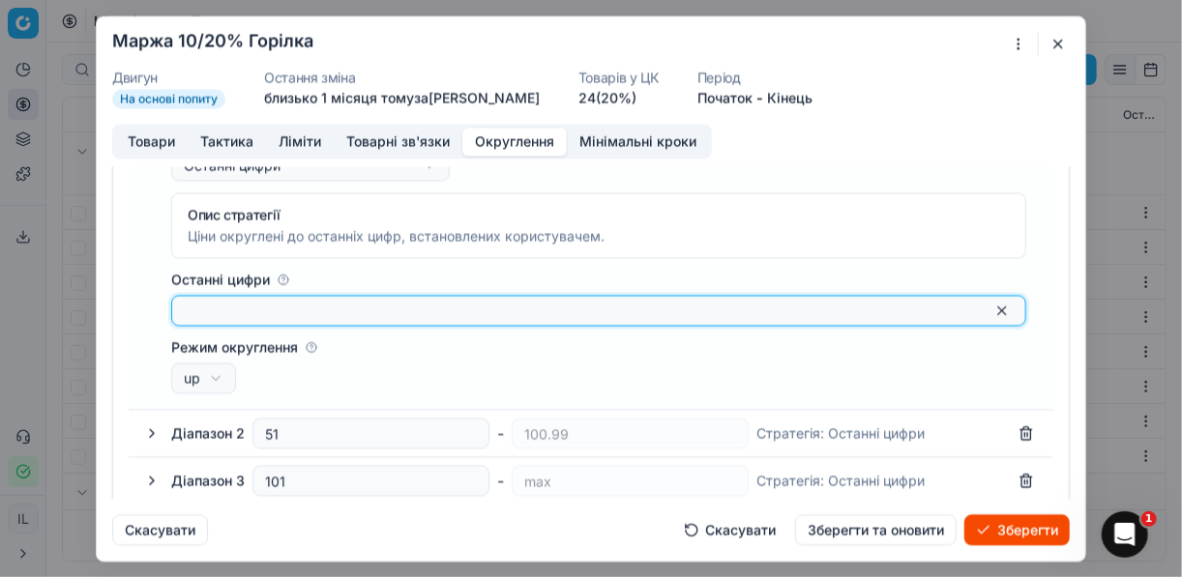
click at [230, 303] on input "Останні цифри" at bounding box center [583, 310] width 799 height 19
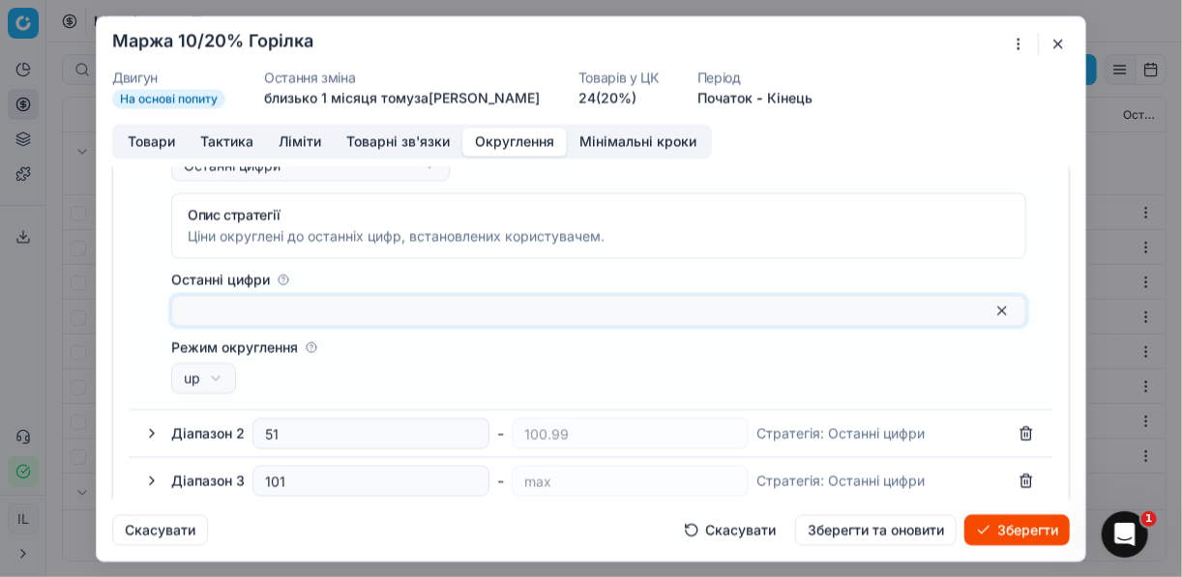
click at [232, 272] on label "Останні цифри" at bounding box center [598, 279] width 855 height 19
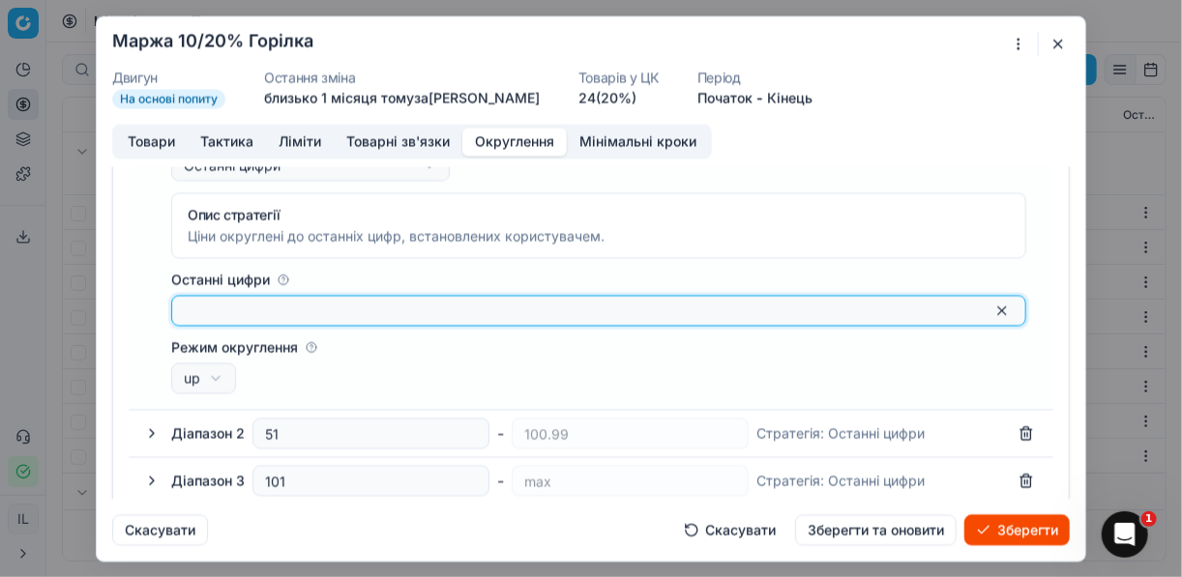
click at [232, 301] on input "Останні цифри" at bounding box center [583, 310] width 799 height 19
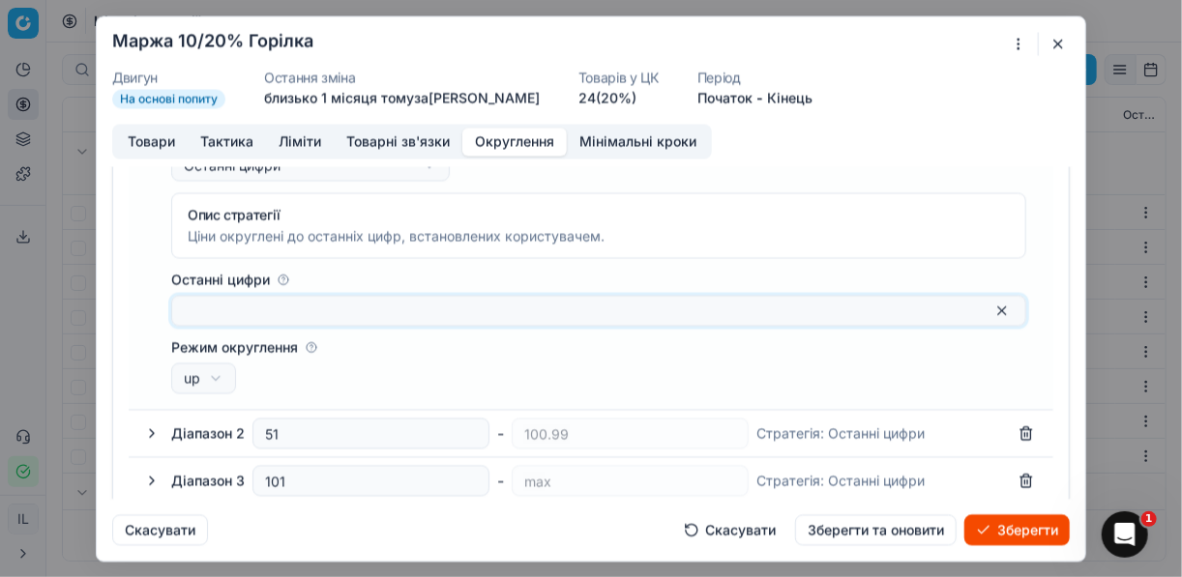
click at [238, 278] on label "Останні цифри" at bounding box center [598, 279] width 855 height 19
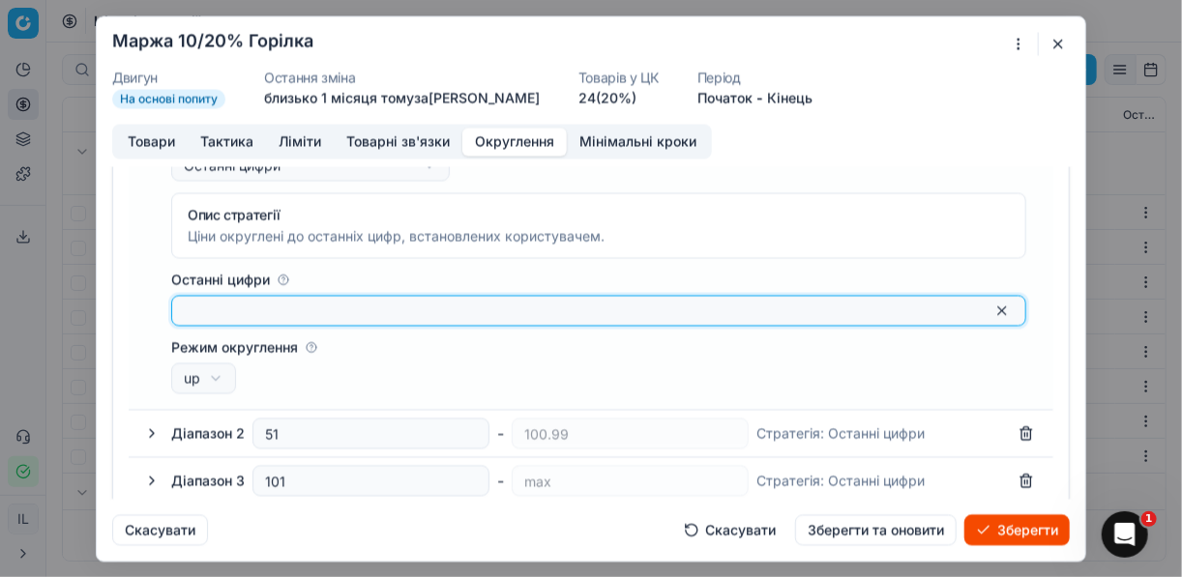
click at [238, 301] on input "Останні цифри" at bounding box center [583, 310] width 799 height 19
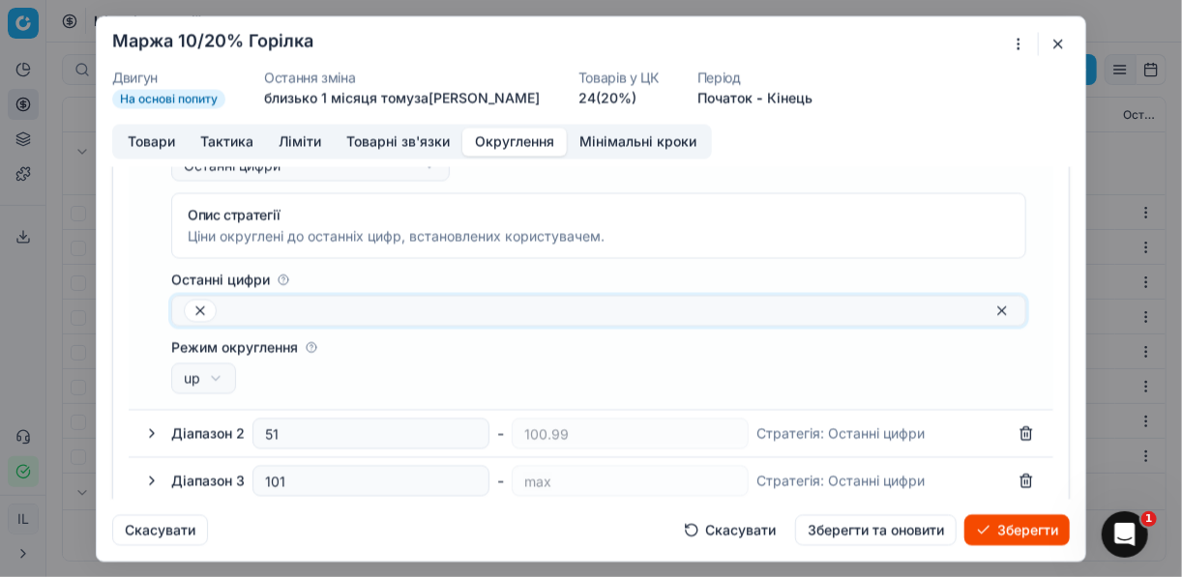
click at [736, 530] on button "Скасувати" at bounding box center [729, 529] width 115 height 31
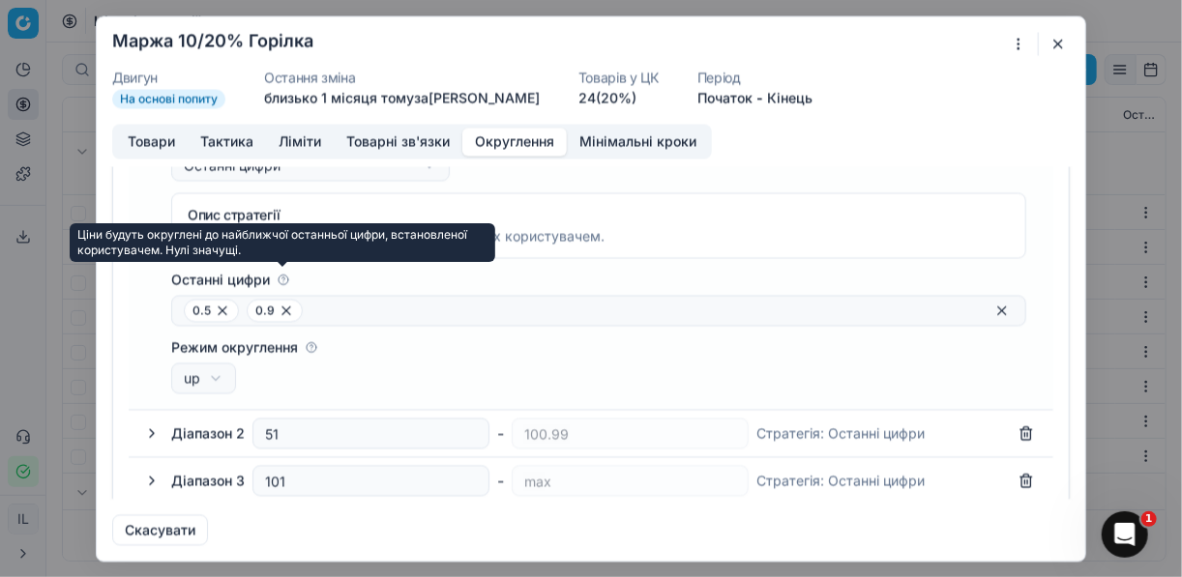
click at [279, 275] on icon at bounding box center [284, 280] width 12 height 12
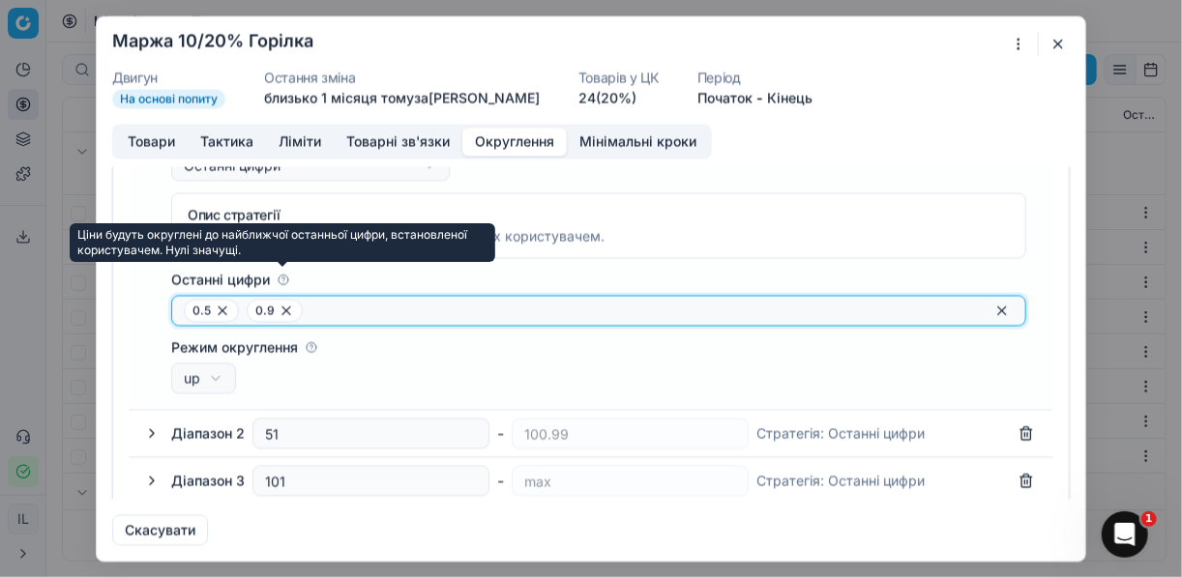
click at [310, 301] on input "Останні цифри" at bounding box center [646, 310] width 672 height 19
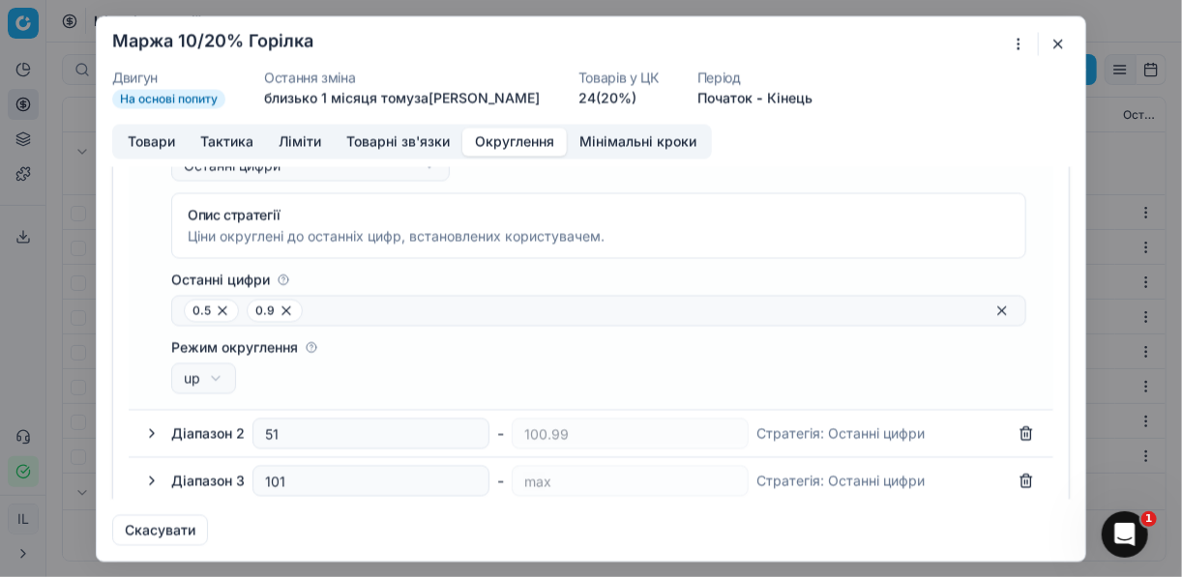
click at [1058, 40] on button "button" at bounding box center [1057, 43] width 23 height 23
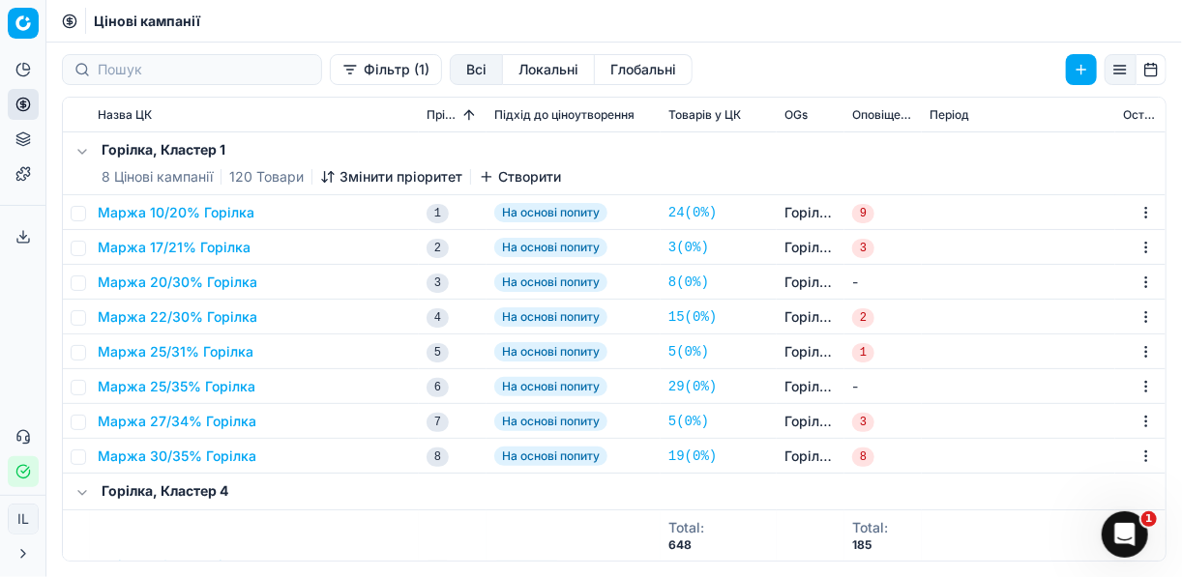
click at [195, 244] on button "Маржа 17/21% Горілка" at bounding box center [174, 247] width 153 height 19
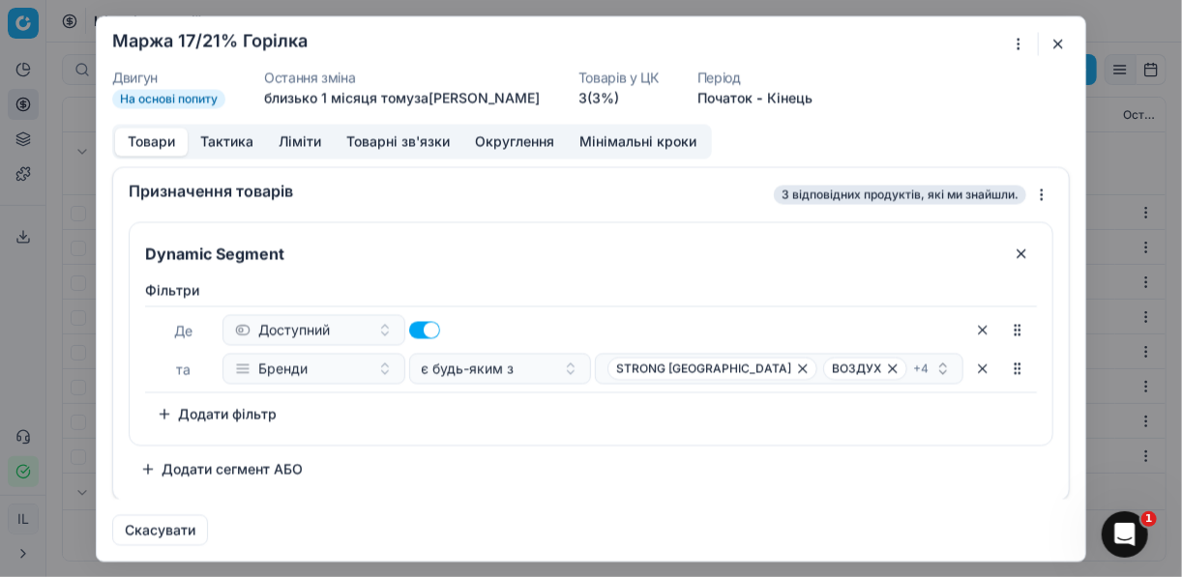
click at [503, 140] on button "Округлення" at bounding box center [514, 142] width 104 height 28
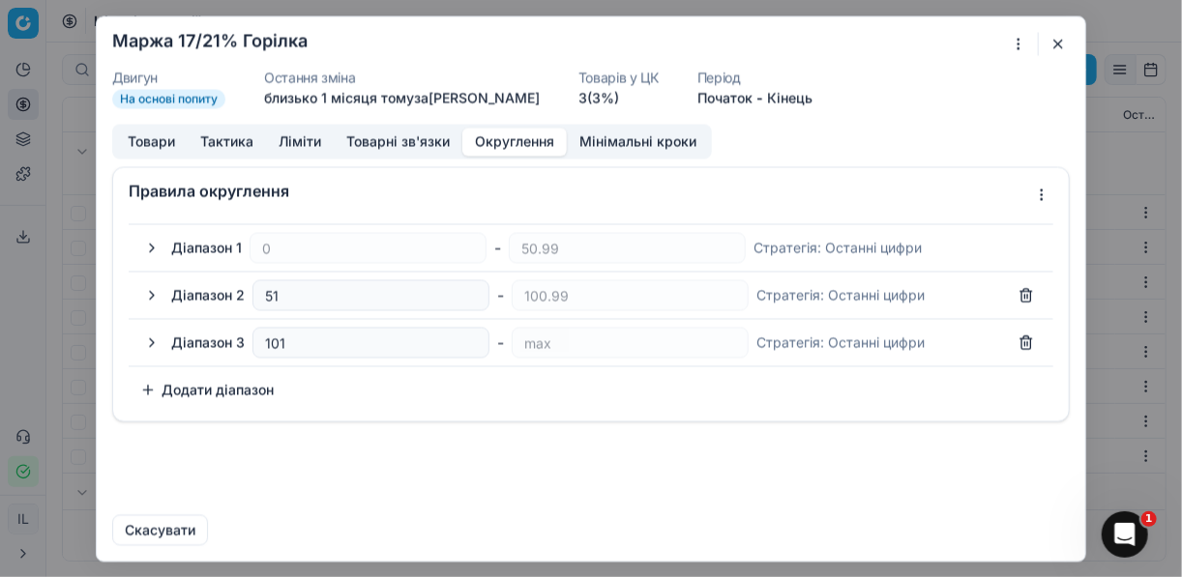
click at [151, 247] on button "button" at bounding box center [151, 247] width 23 height 23
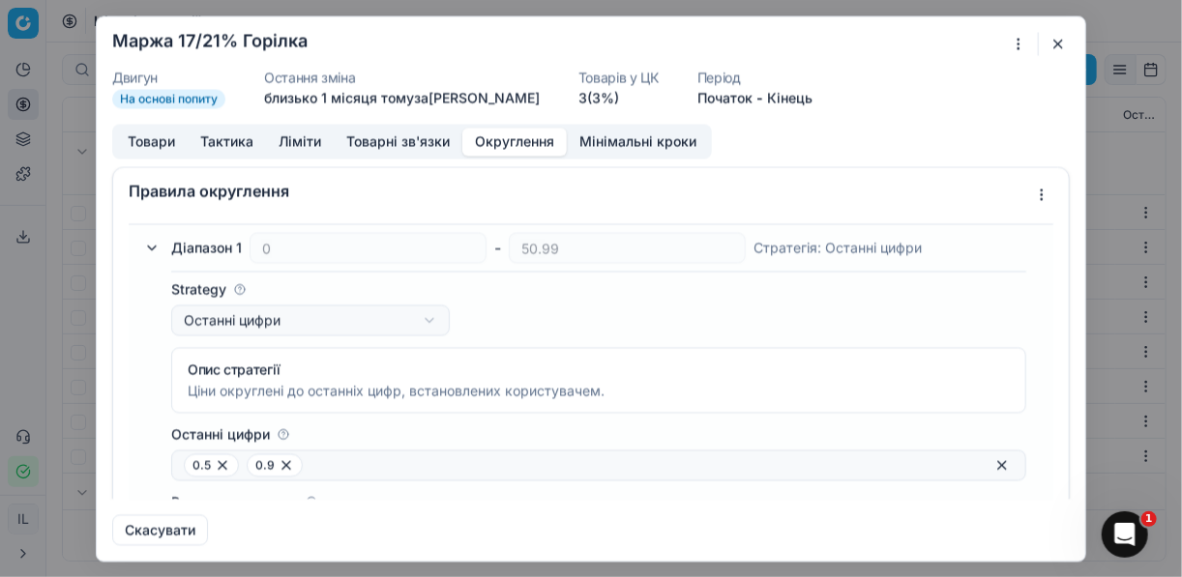
click at [1061, 44] on button "button" at bounding box center [1057, 43] width 23 height 23
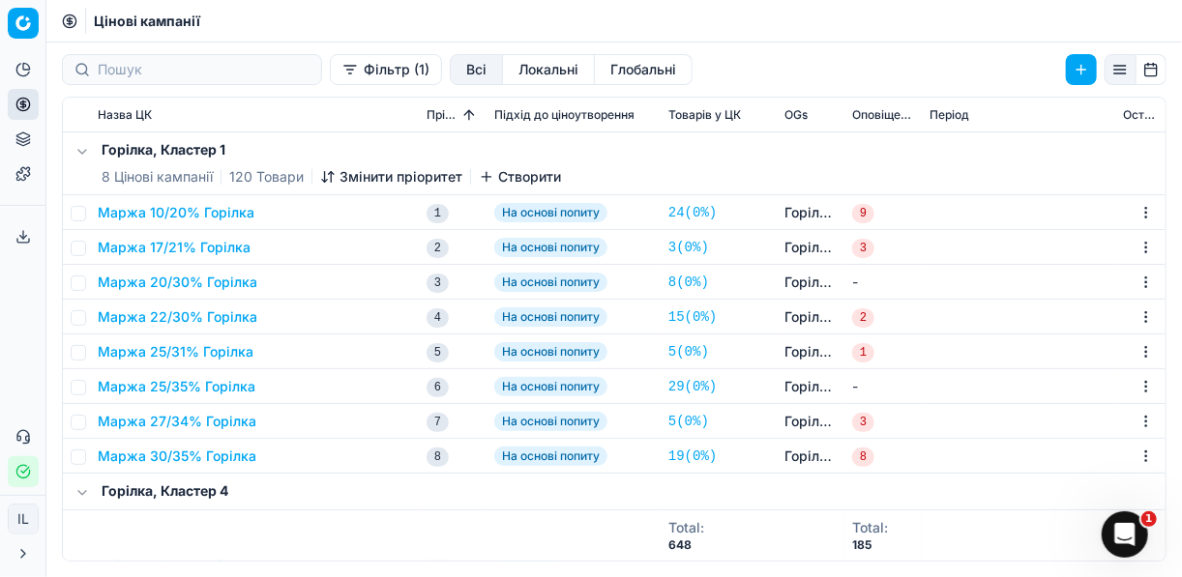
click at [180, 279] on button "Маржа 20/30% Горілка" at bounding box center [178, 282] width 160 height 19
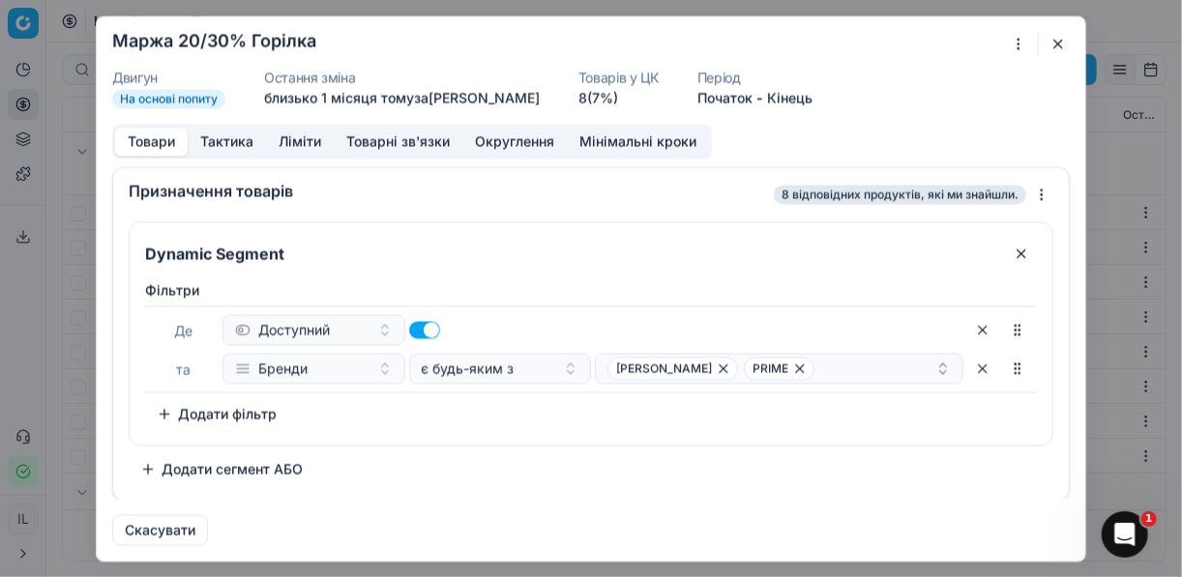
click at [1055, 44] on button "button" at bounding box center [1057, 43] width 23 height 23
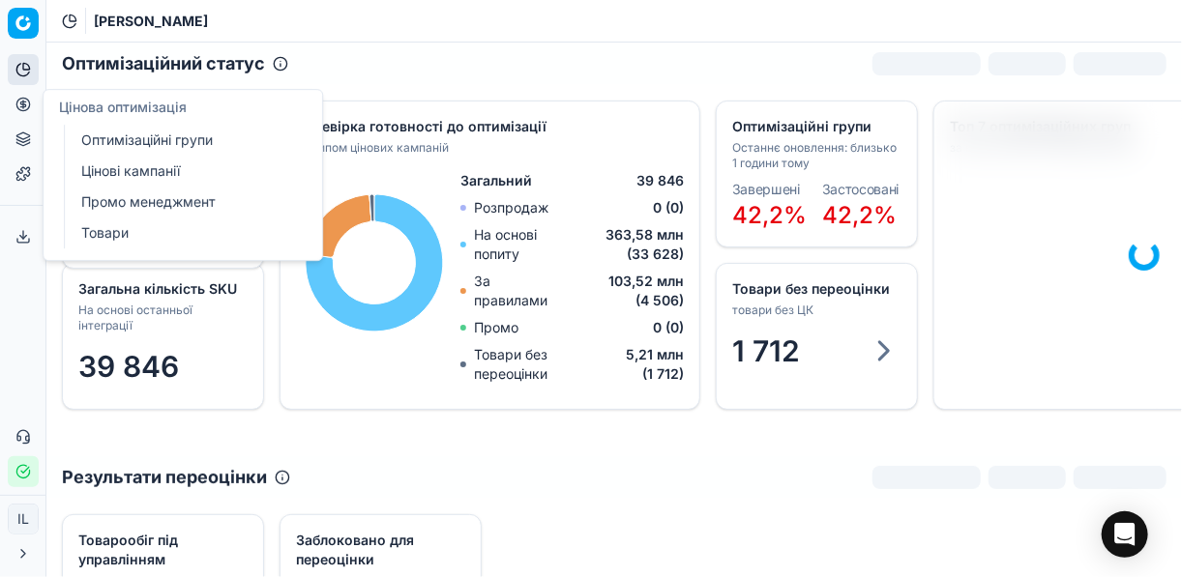
click at [134, 142] on link "Оптимізаційні групи" at bounding box center [185, 140] width 225 height 27
click at [138, 169] on link "Цінові кампанії" at bounding box center [185, 171] width 225 height 27
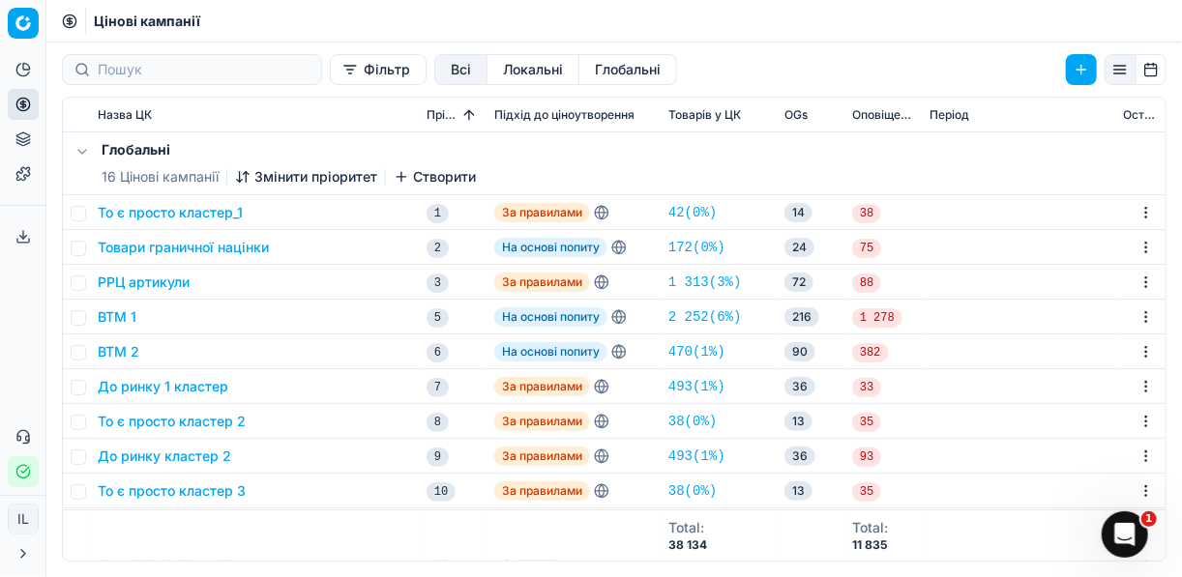
click at [330, 73] on button "Фільтр" at bounding box center [378, 69] width 97 height 31
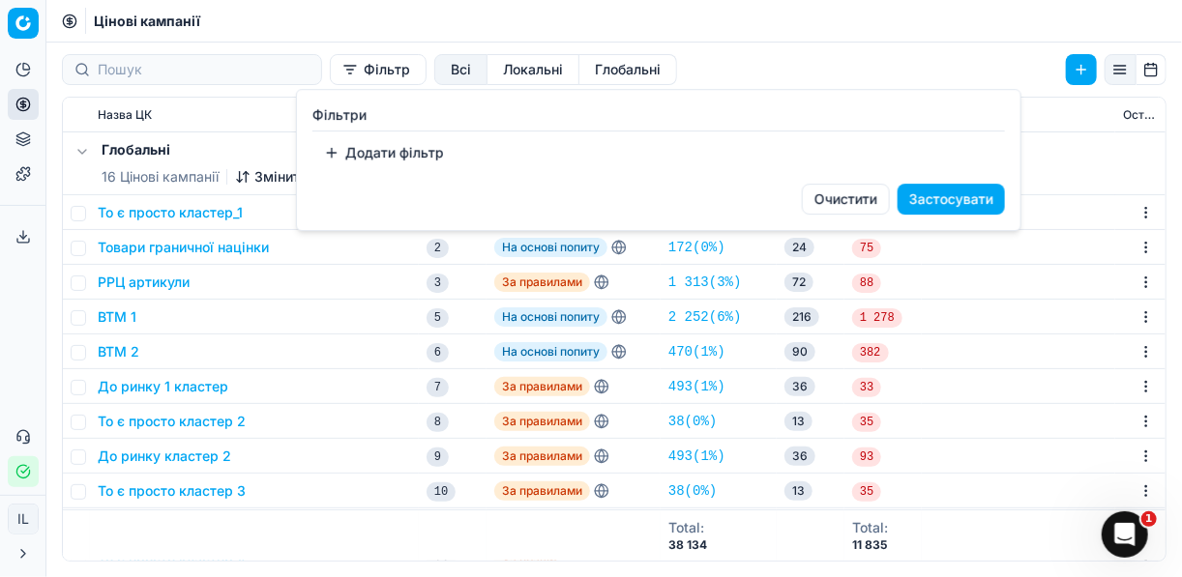
click at [333, 154] on button "Додати фільтр" at bounding box center [383, 152] width 143 height 31
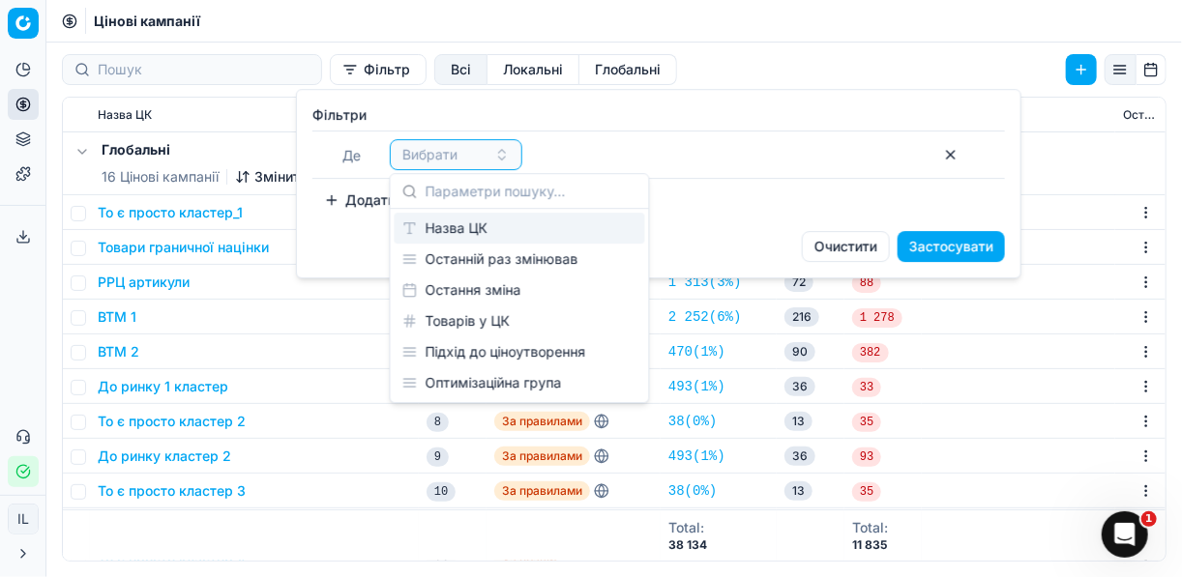
click at [480, 229] on div "Назва ЦК" at bounding box center [520, 228] width 250 height 31
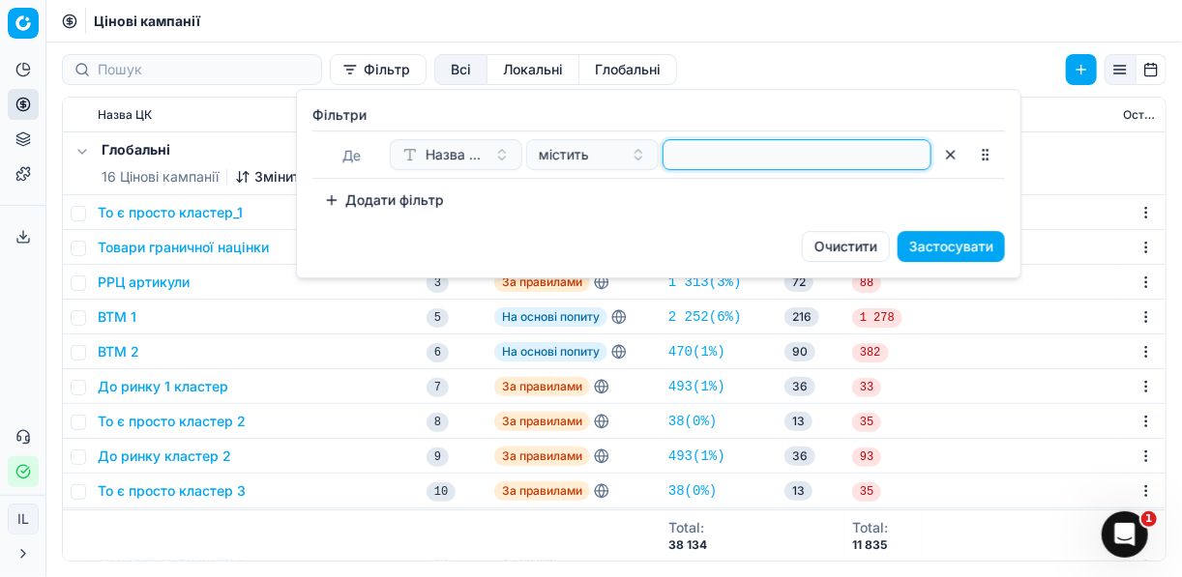
click at [716, 162] on input at bounding box center [796, 154] width 251 height 29
type input "g"
type input "побут"
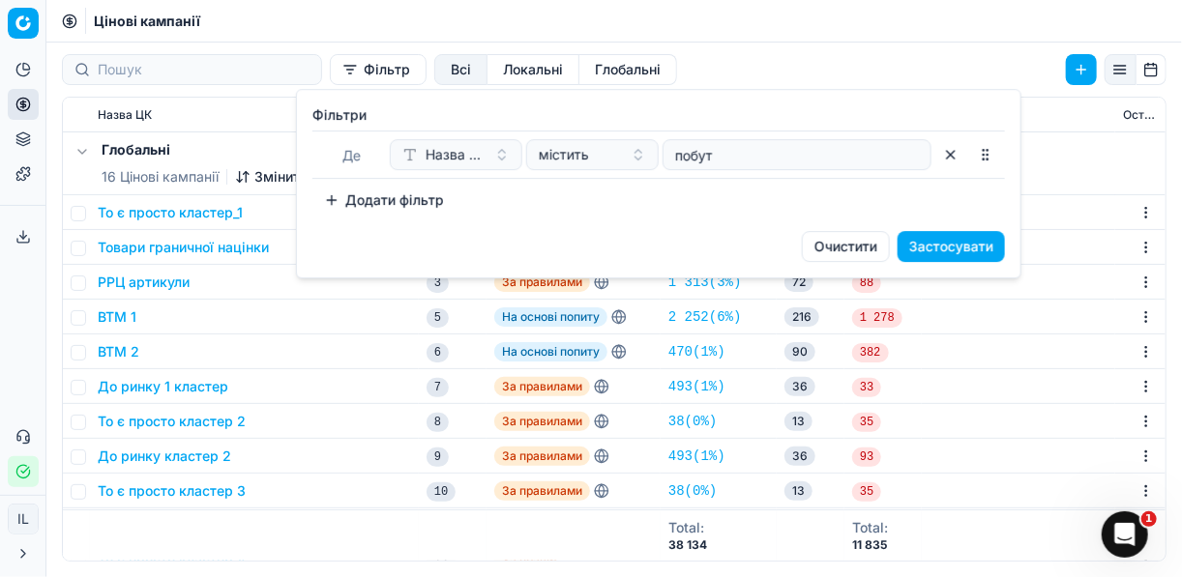
click at [971, 240] on button "Застосувати" at bounding box center [950, 246] width 107 height 31
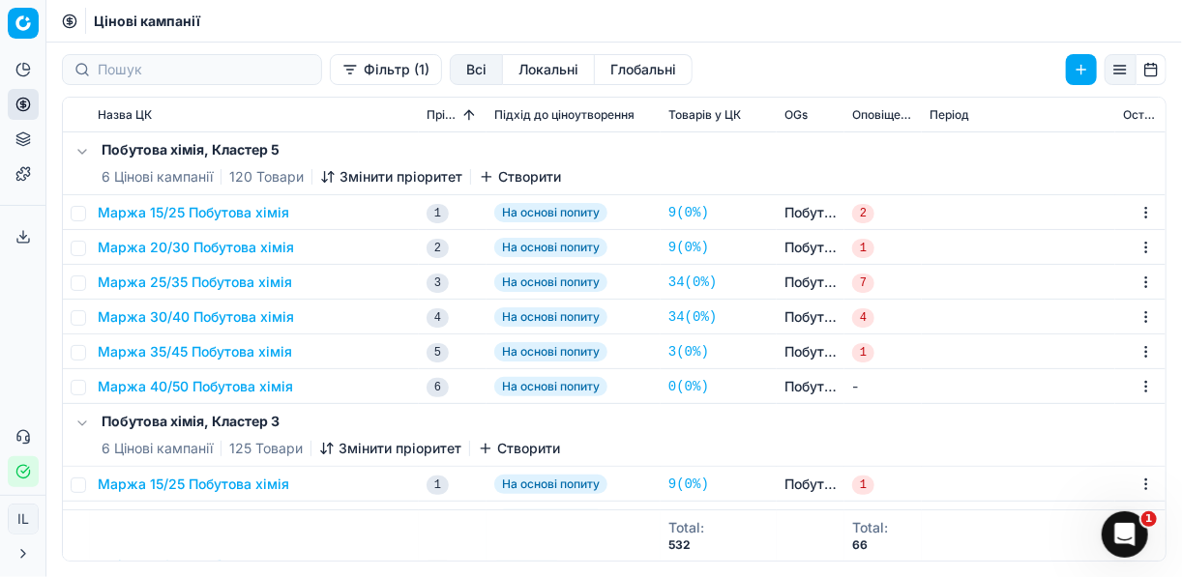
click at [246, 209] on button "Маржа 15/25 Побутова хімія" at bounding box center [193, 212] width 191 height 19
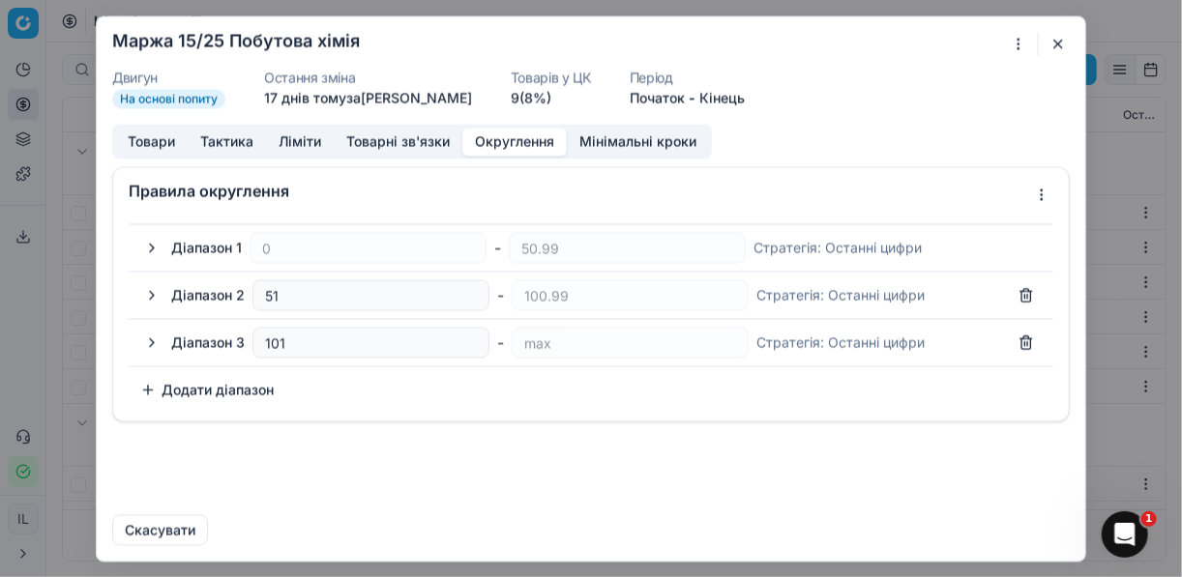
click at [484, 145] on button "Округлення" at bounding box center [514, 142] width 104 height 28
click at [156, 247] on button "button" at bounding box center [151, 247] width 23 height 23
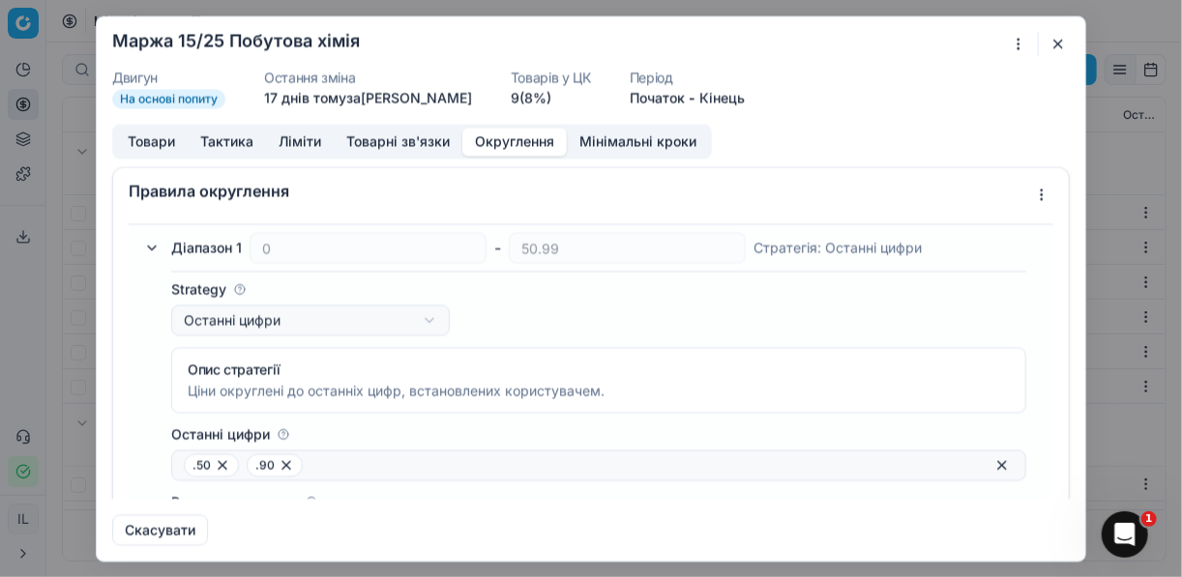
click at [153, 248] on button "button" at bounding box center [151, 247] width 23 height 23
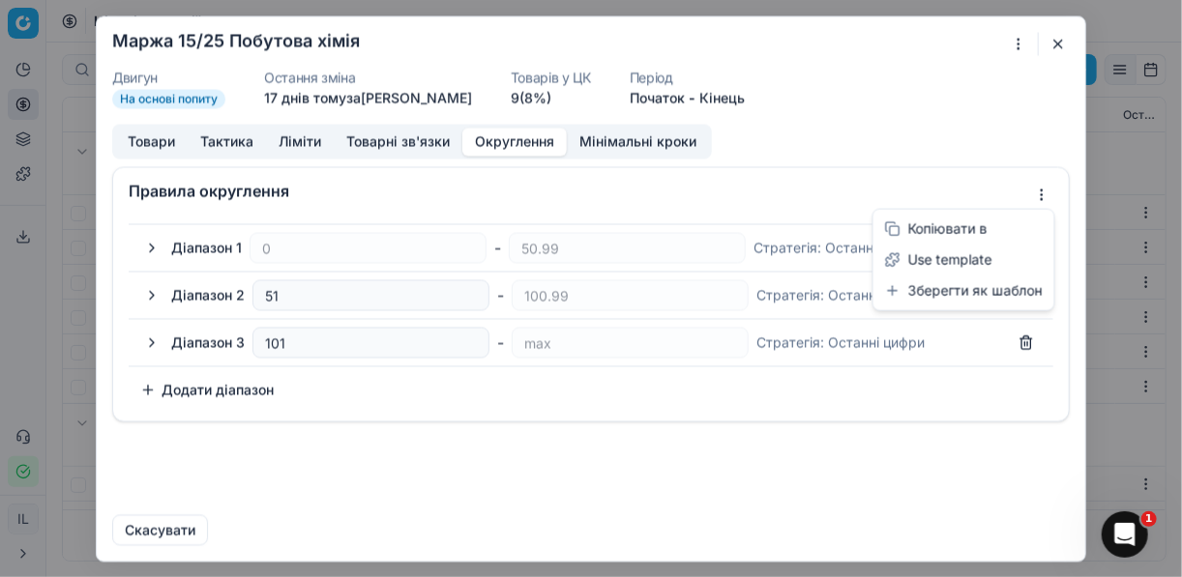
click at [1043, 193] on div "Ми зберігаємо налаштування ЦК. Будь ласка, зачекайте, це може зайняти декілька …" at bounding box center [591, 288] width 1182 height 577
click at [953, 230] on div "Копіювати в" at bounding box center [963, 229] width 173 height 31
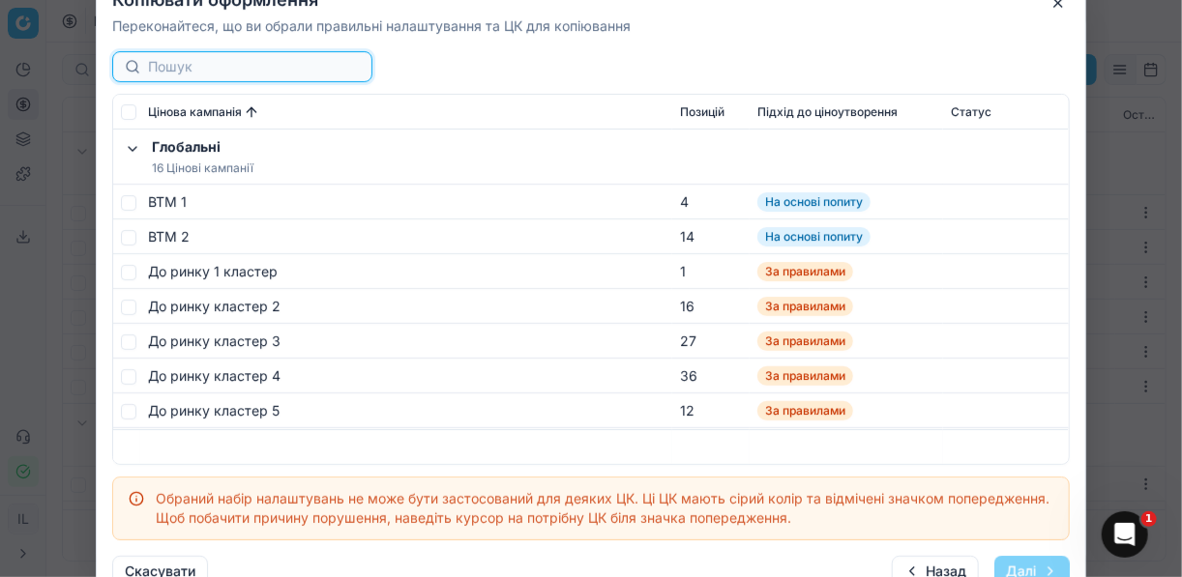
click at [252, 64] on input at bounding box center [254, 66] width 212 height 19
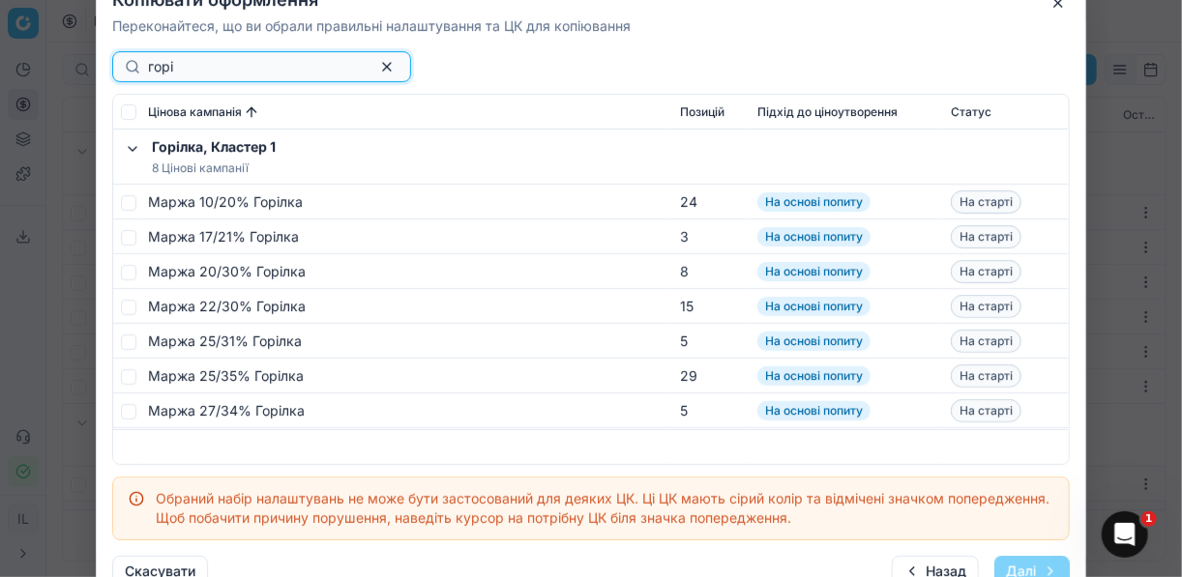
type input "горі"
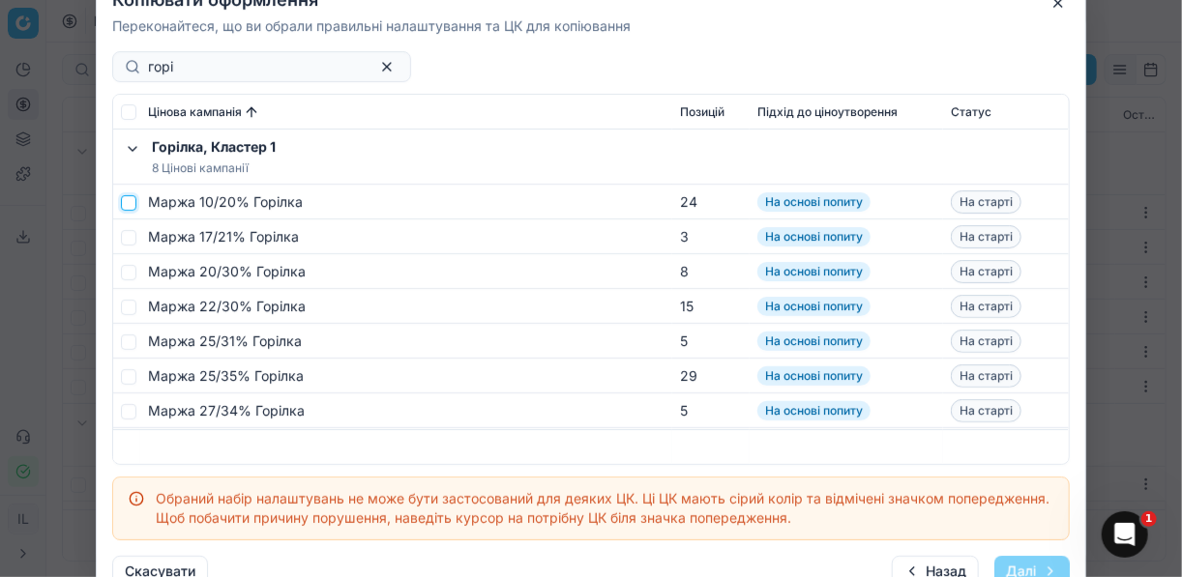
click at [126, 203] on input "checkbox" at bounding box center [128, 201] width 15 height 15
checkbox input "true"
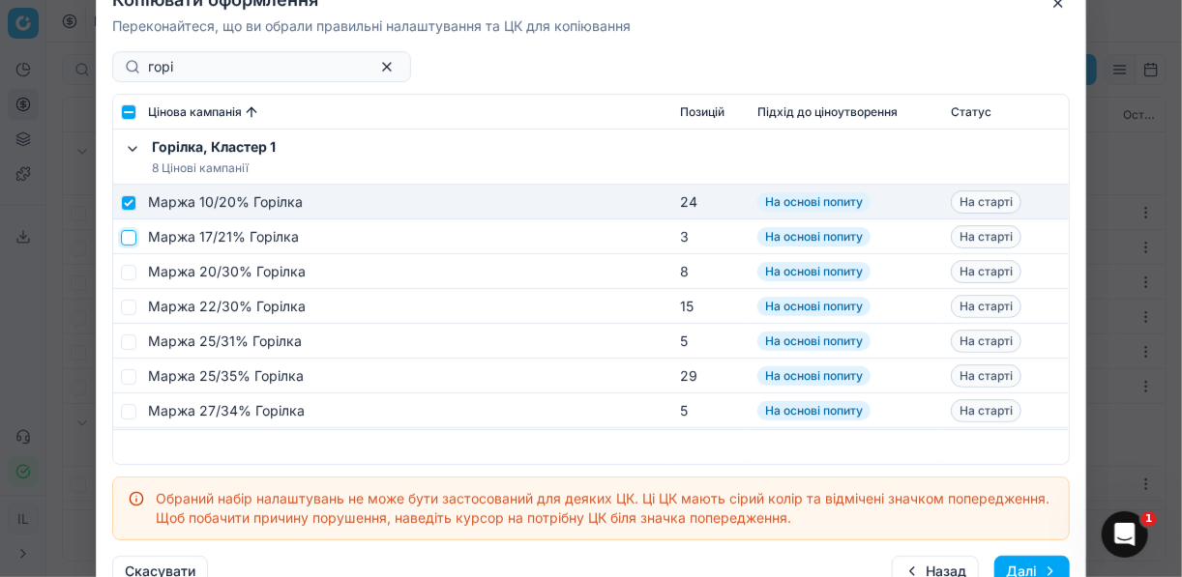
click at [124, 238] on input "checkbox" at bounding box center [128, 236] width 15 height 15
checkbox input "true"
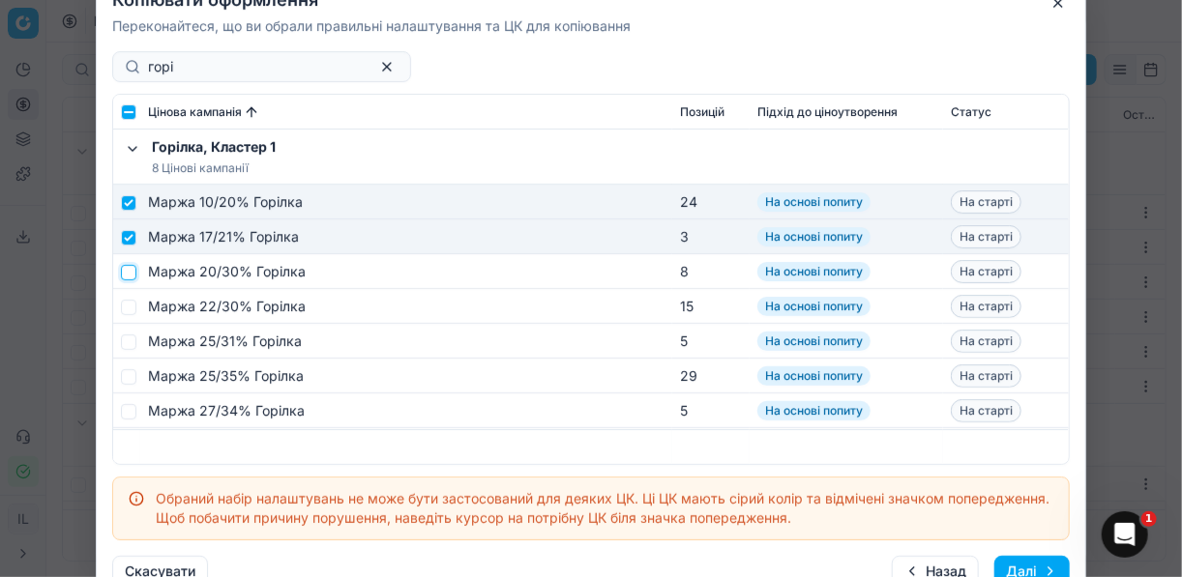
click at [122, 271] on input "checkbox" at bounding box center [128, 271] width 15 height 15
checkbox input "true"
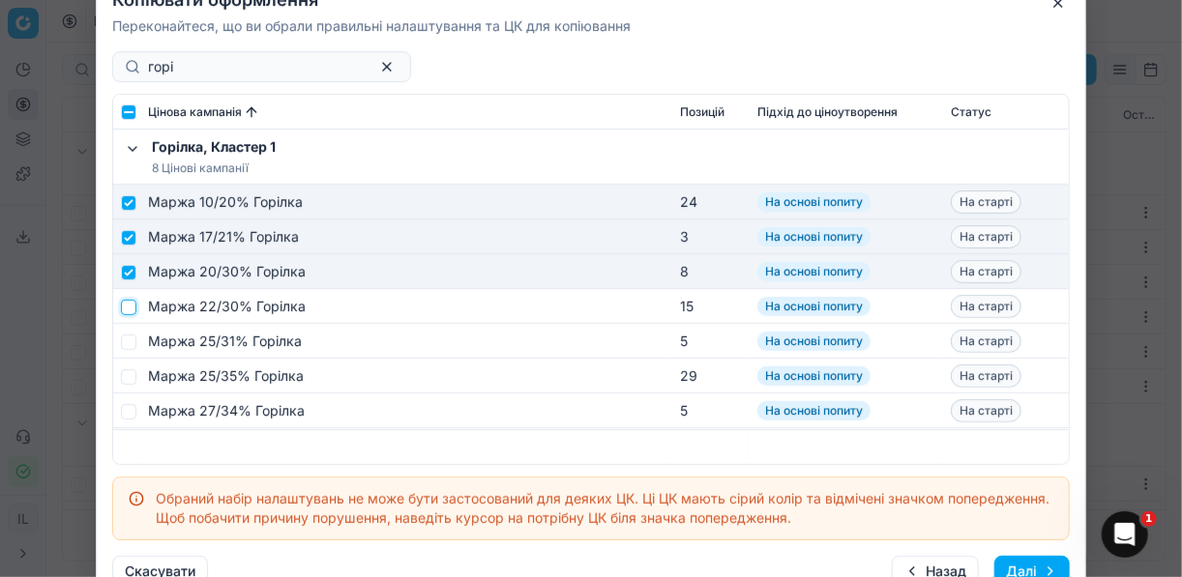
click at [130, 308] on input "checkbox" at bounding box center [128, 306] width 15 height 15
checkbox input "true"
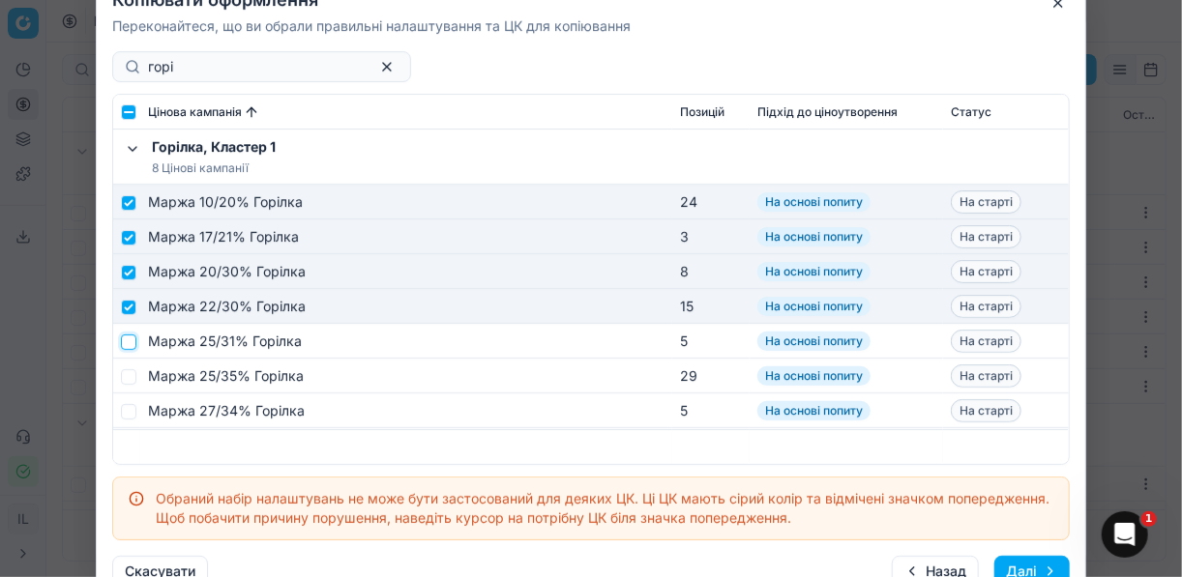
click at [129, 340] on input "checkbox" at bounding box center [128, 341] width 15 height 15
checkbox input "true"
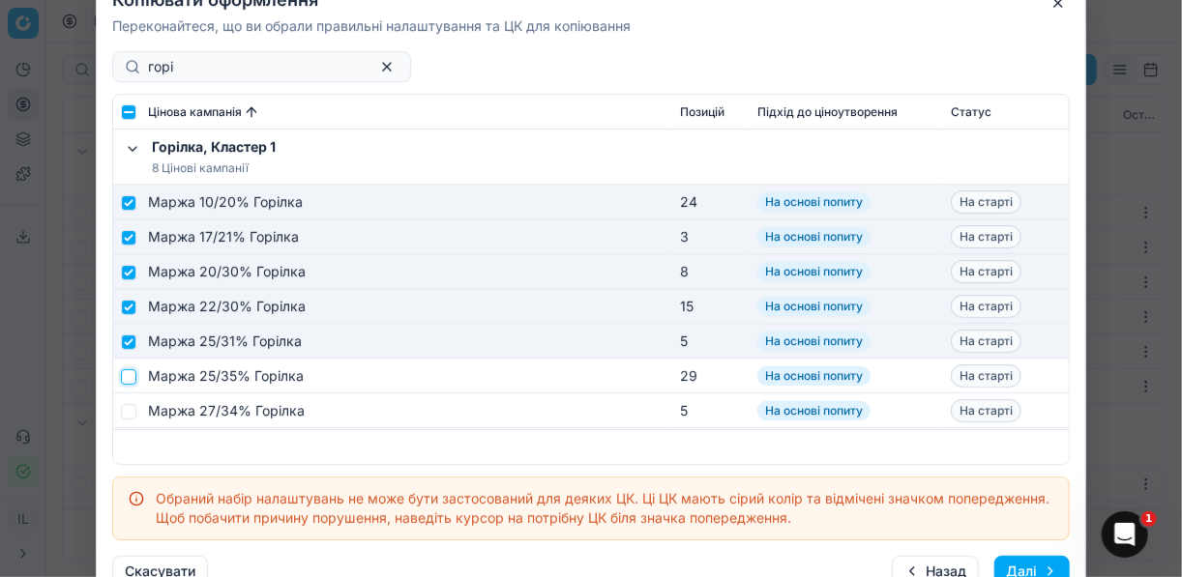
click at [126, 372] on input "checkbox" at bounding box center [128, 375] width 15 height 15
checkbox input "true"
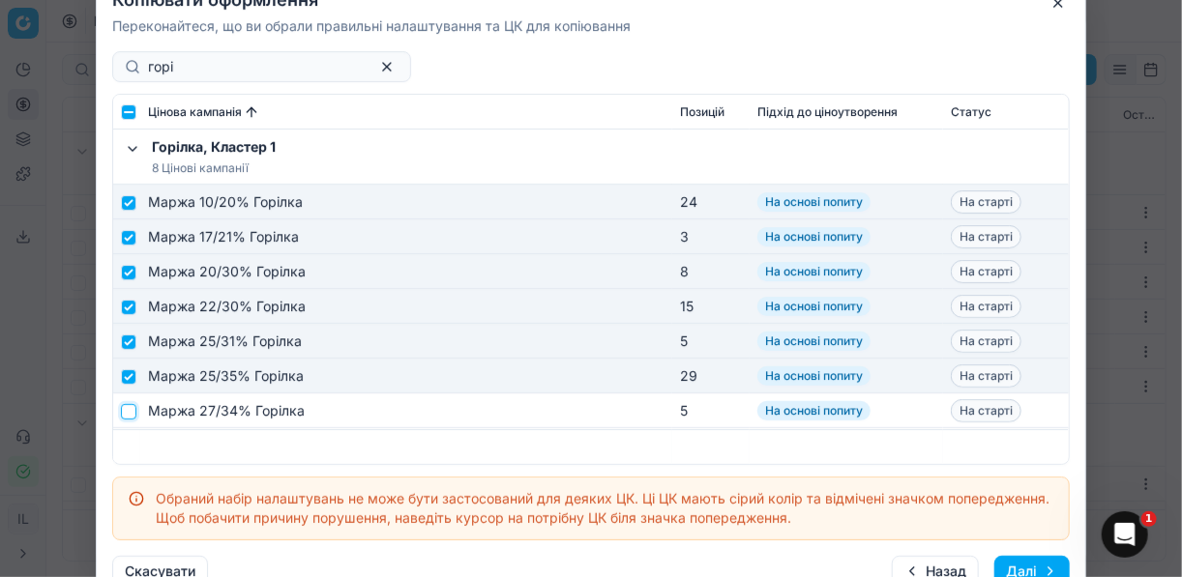
click at [128, 411] on input "checkbox" at bounding box center [128, 410] width 15 height 15
checkbox input "true"
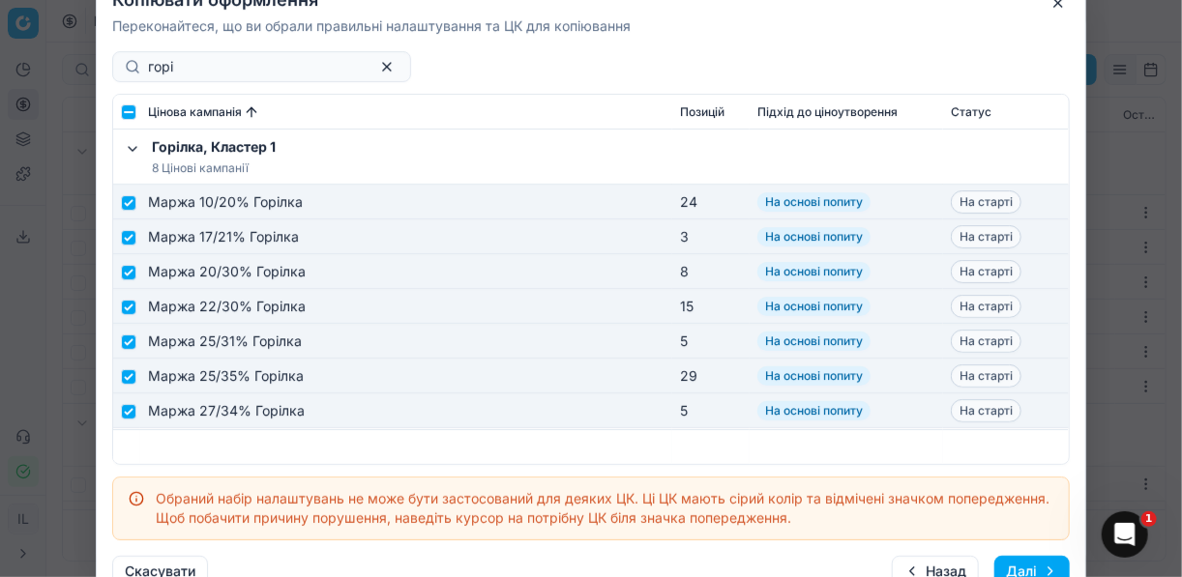
click at [1012, 566] on button "Далі" at bounding box center [1031, 571] width 75 height 31
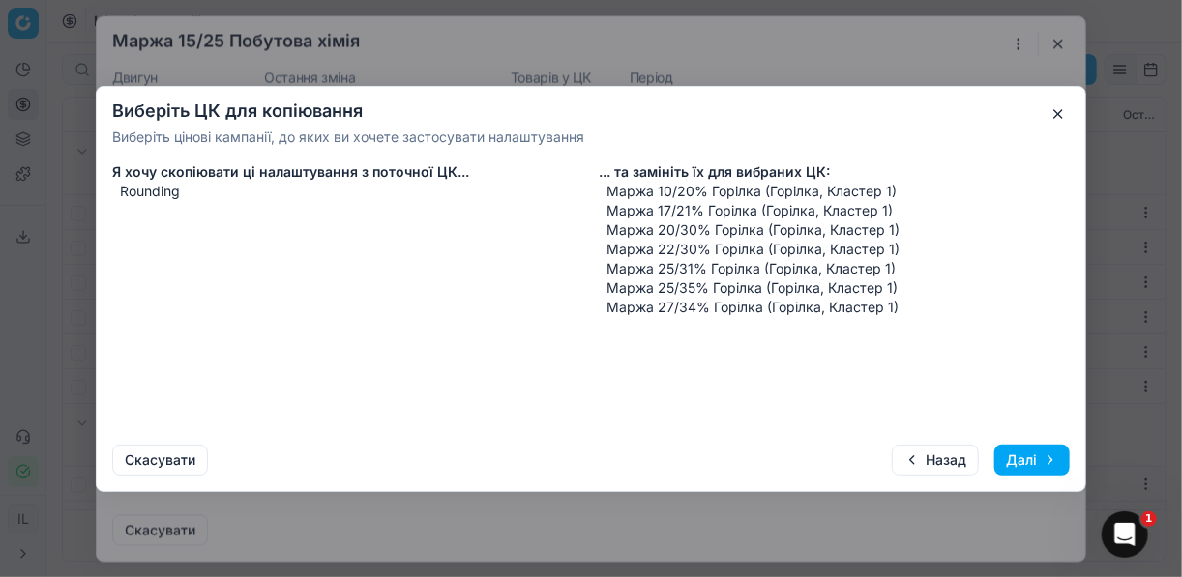
click at [1022, 464] on button "Далі" at bounding box center [1031, 460] width 75 height 31
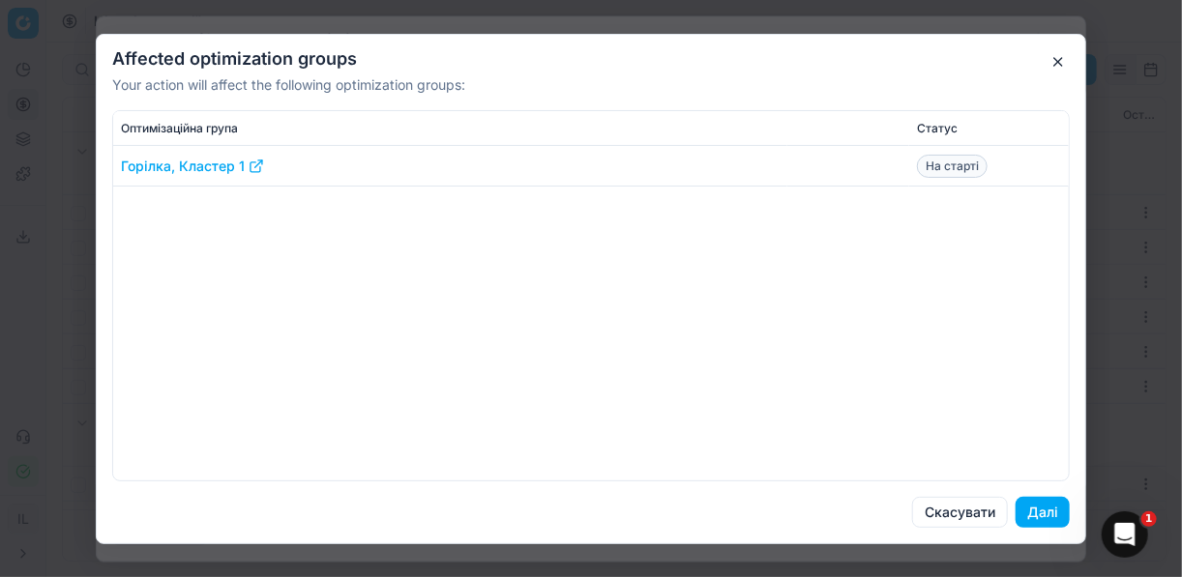
click at [1043, 514] on button "Далі" at bounding box center [1042, 512] width 54 height 31
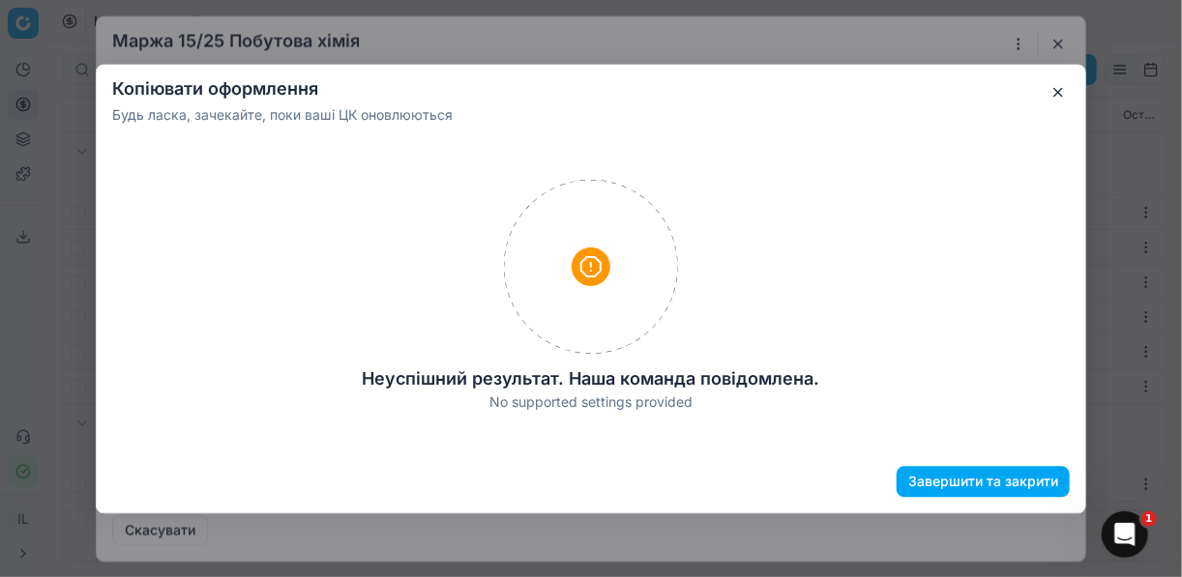
click at [1052, 95] on button "button" at bounding box center [1057, 91] width 23 height 23
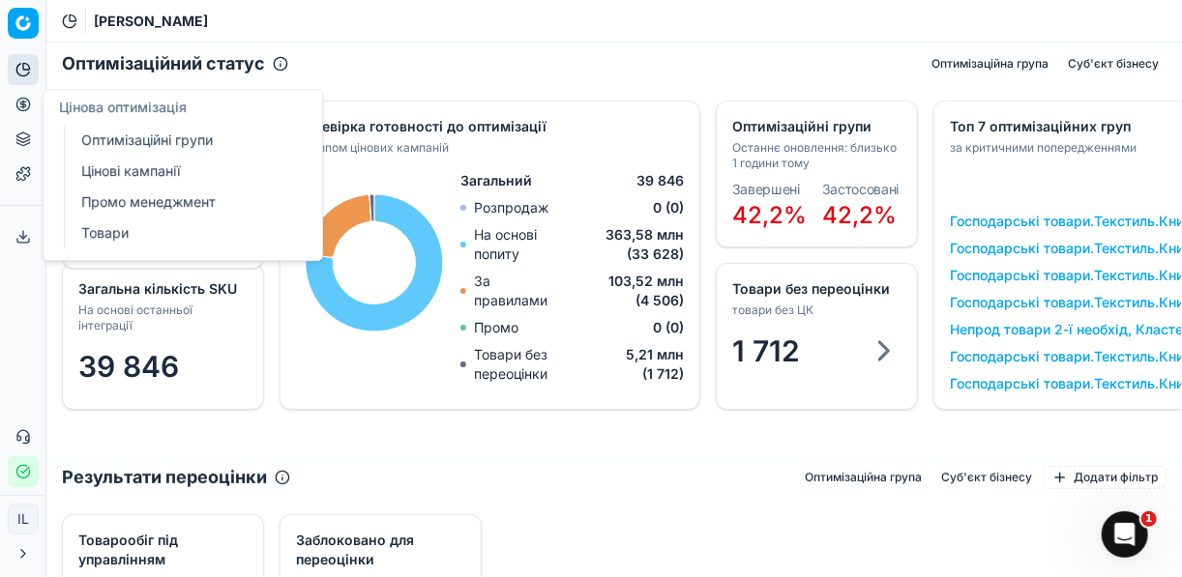
click at [25, 98] on circle at bounding box center [22, 104] width 13 height 13
click at [111, 139] on link "Оптимізаційні групи" at bounding box center [185, 140] width 225 height 27
